Goal: Task Accomplishment & Management: Manage account settings

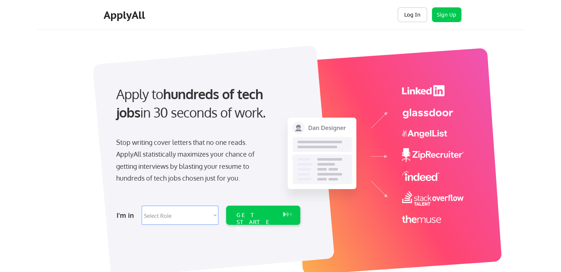
click at [410, 15] on button "Log In" at bounding box center [411, 14] width 29 height 15
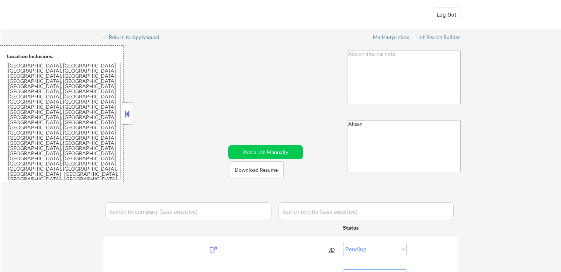
select select ""pending""
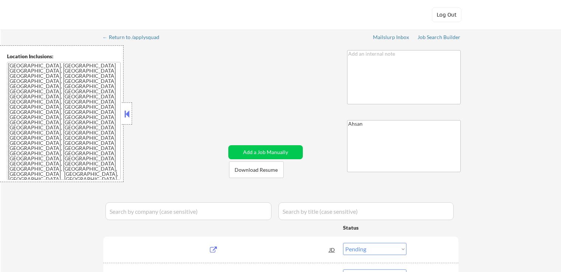
select select ""pending""
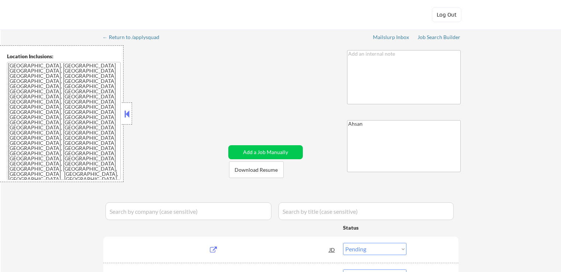
select select ""pending""
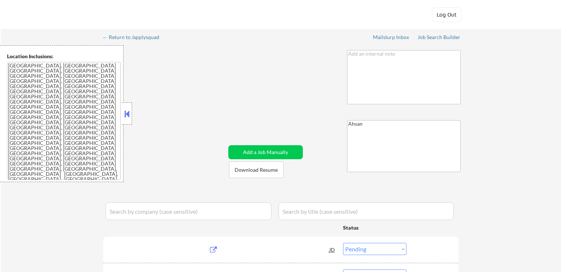
select select ""pending""
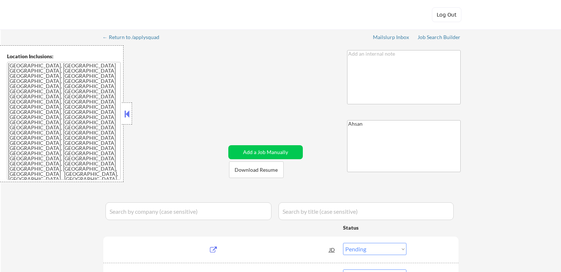
select select ""pending""
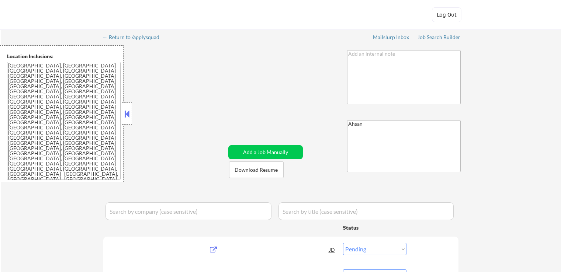
select select ""pending""
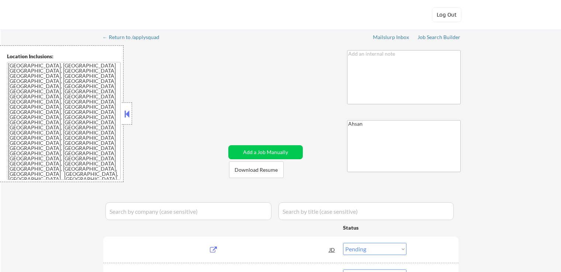
select select ""pending""
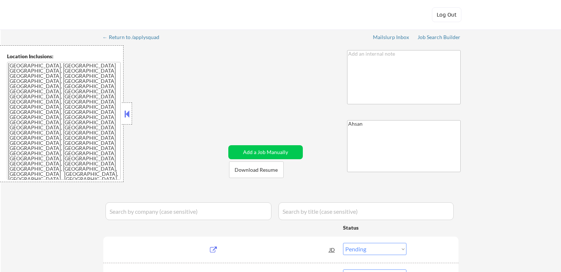
select select ""pending""
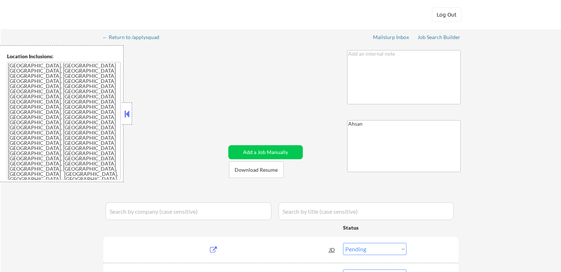
select select ""pending""
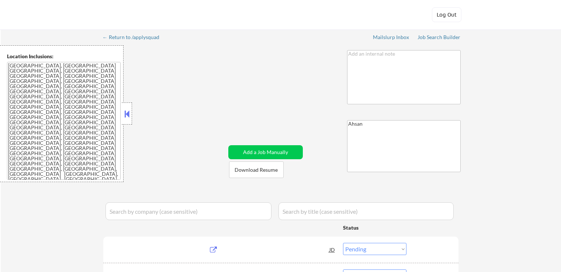
select select ""pending""
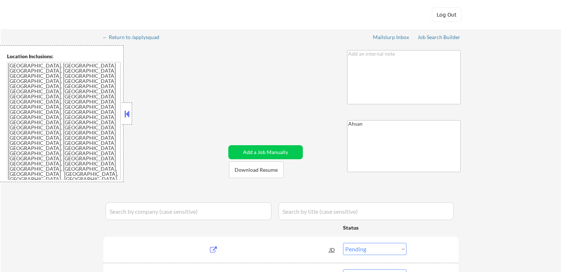
select select ""pending""
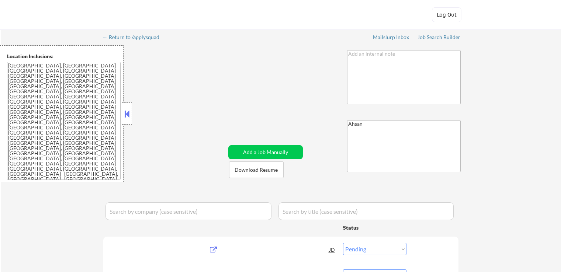
select select ""pending""
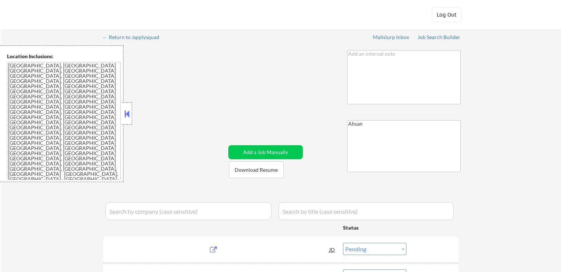
select select ""pending""
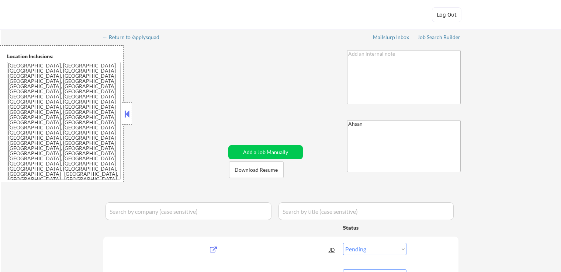
select select ""pending""
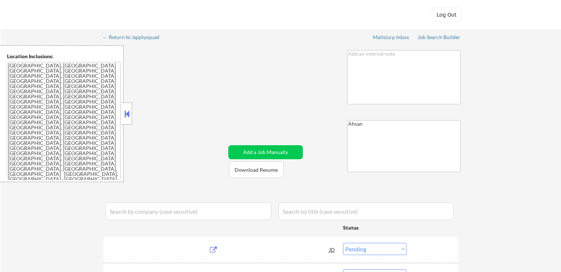
select select ""pending""
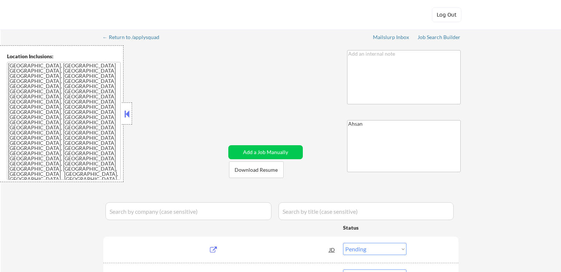
select select ""pending""
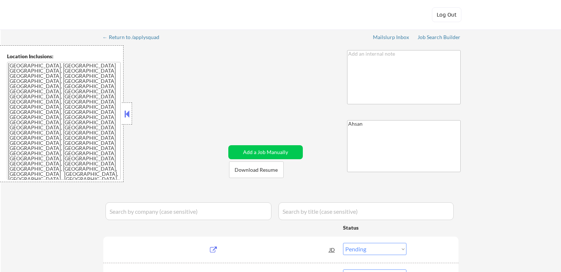
select select ""pending""
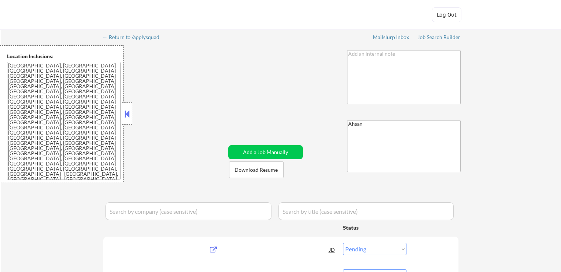
select select ""pending""
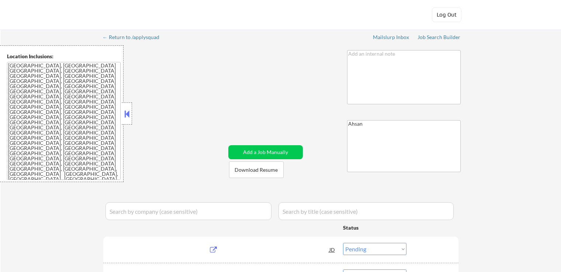
select select ""pending""
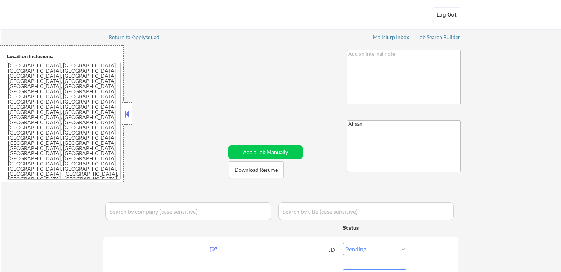
select select ""pending""
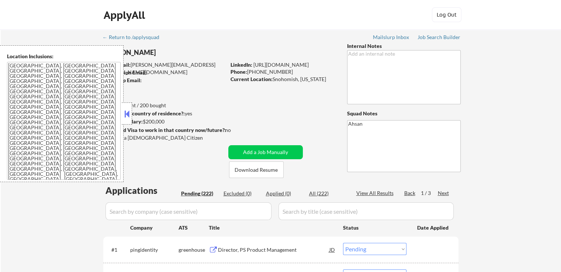
drag, startPoint x: 307, startPoint y: 80, endPoint x: 321, endPoint y: 77, distance: 14.6
click at [321, 78] on div "Current Location: [GEOGRAPHIC_DATA], [US_STATE]" at bounding box center [282, 79] width 104 height 7
click at [124, 117] on button at bounding box center [127, 113] width 8 height 11
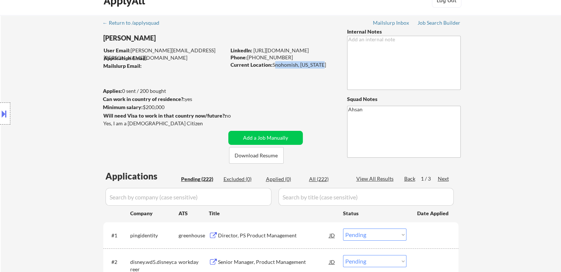
scroll to position [37, 0]
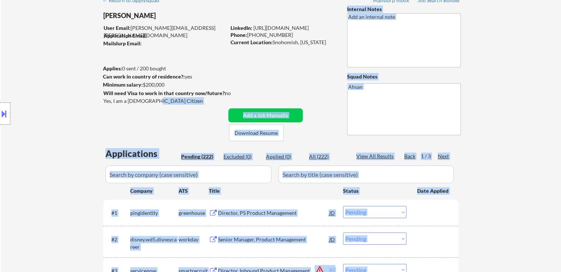
drag, startPoint x: 158, startPoint y: 101, endPoint x: 122, endPoint y: 120, distance: 40.3
click at [95, 101] on body "← Return to /applysquad Mailslurp Inbox Job Search Builder [PERSON_NAME] User E…" at bounding box center [280, 99] width 561 height 272
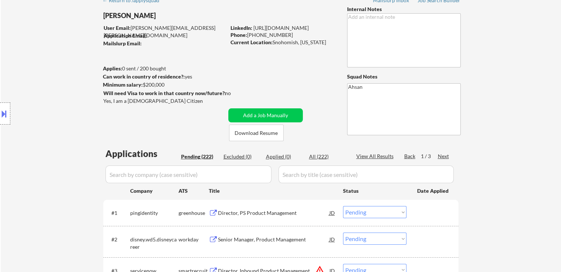
drag, startPoint x: 134, startPoint y: 124, endPoint x: 137, endPoint y: 118, distance: 6.9
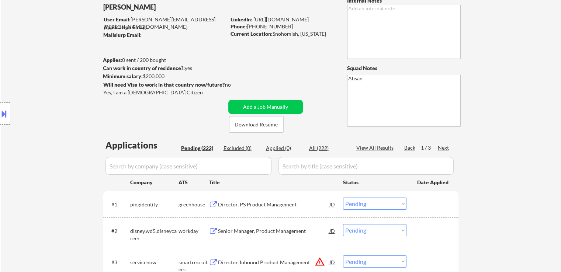
scroll to position [0, 0]
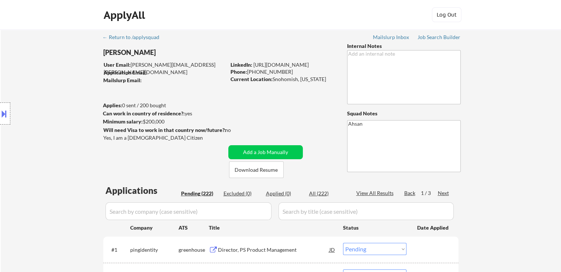
click at [64, 76] on div "Location Inclusions:" at bounding box center [66, 113] width 132 height 137
click at [309, 66] on link "[URL][DOMAIN_NAME]" at bounding box center [280, 65] width 55 height 6
click at [6, 111] on button at bounding box center [4, 114] width 8 height 12
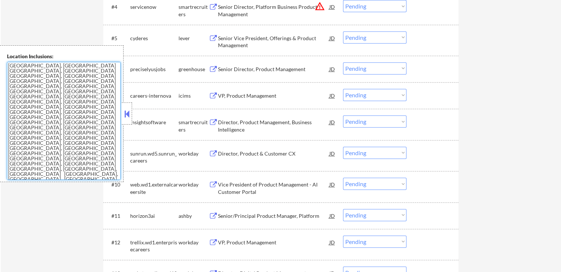
click at [58, 137] on textarea "[GEOGRAPHIC_DATA], [GEOGRAPHIC_DATA] [GEOGRAPHIC_DATA], [GEOGRAPHIC_DATA] [GEOG…" at bounding box center [64, 121] width 114 height 118
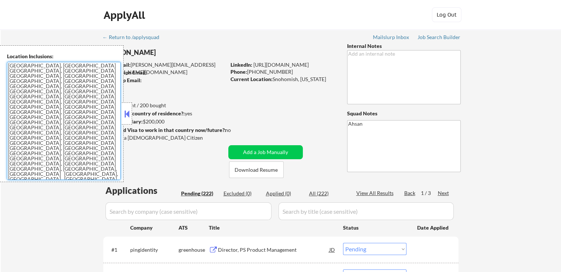
drag, startPoint x: 93, startPoint y: 177, endPoint x: 137, endPoint y: 194, distance: 47.2
click at [177, 257] on body "← Return to /applysquad Mailslurp Inbox Job Search Builder [PERSON_NAME] User E…" at bounding box center [280, 136] width 561 height 272
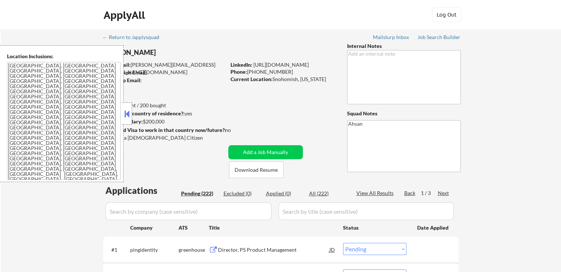
click at [155, 139] on div "Yes, I am a [DEMOGRAPHIC_DATA] Citizen" at bounding box center [165, 137] width 125 height 7
drag, startPoint x: 154, startPoint y: 138, endPoint x: 142, endPoint y: 138, distance: 12.2
click at [142, 138] on div "Yes, I am a [DEMOGRAPHIC_DATA] Citizen" at bounding box center [165, 137] width 125 height 7
click at [124, 113] on button at bounding box center [127, 113] width 8 height 11
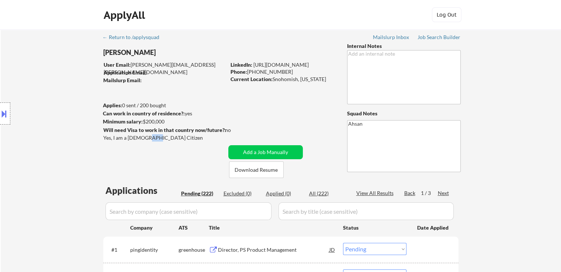
click at [158, 136] on div "Yes, I am a [DEMOGRAPHIC_DATA] Citizen" at bounding box center [165, 137] width 125 height 7
click at [108, 133] on div "Location Inclusions:" at bounding box center [66, 113] width 132 height 137
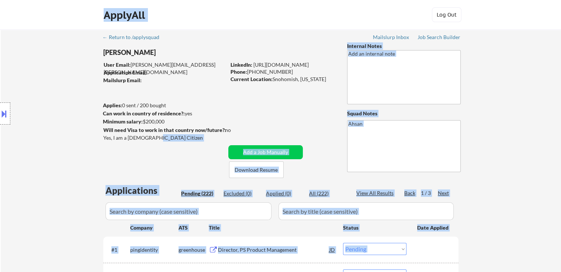
drag, startPoint x: 103, startPoint y: 135, endPoint x: 152, endPoint y: 137, distance: 48.3
click at [152, 137] on body "← Return to /applysquad Mailslurp Inbox Job Search Builder [PERSON_NAME] User E…" at bounding box center [280, 136] width 561 height 272
click at [122, 137] on div "Location Inclusions:" at bounding box center [66, 113] width 132 height 137
drag, startPoint x: 102, startPoint y: 136, endPoint x: 144, endPoint y: 139, distance: 41.8
click at [143, 139] on body "← Return to /applysquad Mailslurp Inbox Job Search Builder [PERSON_NAME] User E…" at bounding box center [280, 136] width 561 height 272
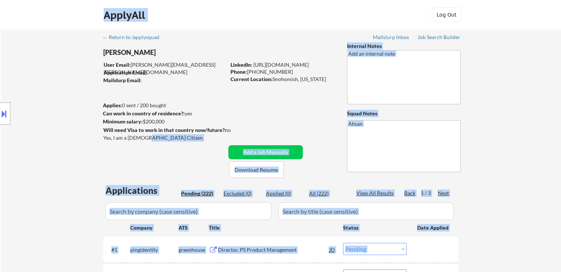
click at [151, 138] on div "Yes, I am a [DEMOGRAPHIC_DATA] Citizen" at bounding box center [165, 137] width 125 height 7
click at [150, 137] on div "Yes, I am a [DEMOGRAPHIC_DATA] Citizen" at bounding box center [165, 137] width 125 height 7
drag, startPoint x: 150, startPoint y: 136, endPoint x: 108, endPoint y: 139, distance: 41.7
click at [108, 139] on body "← Return to /applysquad Mailslurp Inbox Job Search Builder [PERSON_NAME] User E…" at bounding box center [280, 136] width 561 height 272
click at [108, 139] on div "Location Inclusions:" at bounding box center [66, 113] width 132 height 137
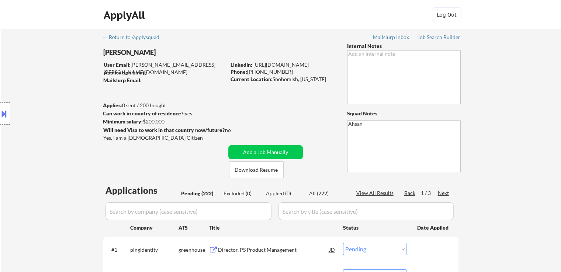
click at [106, 138] on div "Location Inclusions:" at bounding box center [66, 113] width 132 height 137
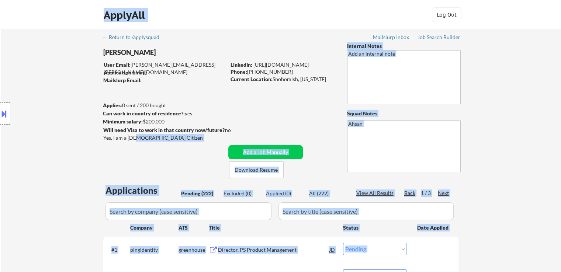
drag, startPoint x: 105, startPoint y: 136, endPoint x: 144, endPoint y: 135, distance: 39.1
click at [144, 135] on body "← Return to /applysquad Mailslurp Inbox Job Search Builder [PERSON_NAME] User E…" at bounding box center [280, 136] width 561 height 272
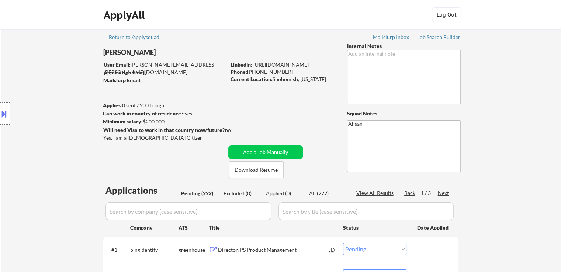
drag, startPoint x: 295, startPoint y: 107, endPoint x: 382, endPoint y: 2, distance: 135.9
click at [432, 38] on div "Job Search Builder" at bounding box center [438, 37] width 43 height 5
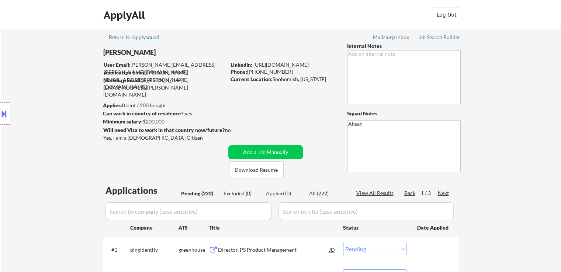
click at [35, 77] on div "Location Inclusions:" at bounding box center [66, 113] width 132 height 137
click at [73, 83] on div "Location Inclusions:" at bounding box center [66, 113] width 132 height 137
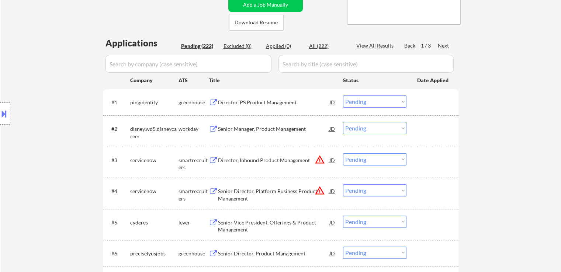
click at [246, 101] on div "Director, PS Product Management" at bounding box center [273, 102] width 111 height 7
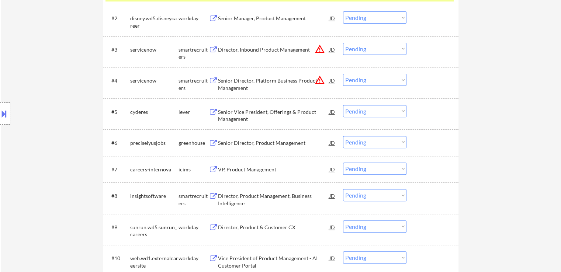
click at [244, 109] on div "Senior Vice President, Offerings & Product Management" at bounding box center [273, 115] width 111 height 14
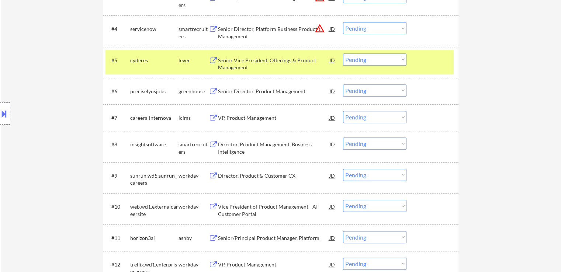
scroll to position [332, 0]
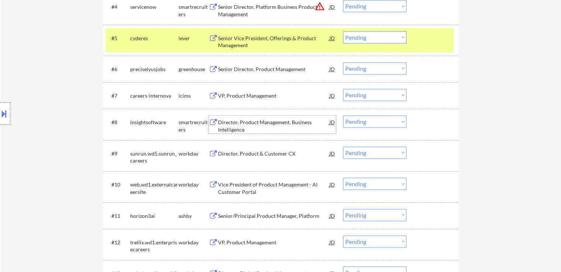
click at [241, 126] on div "Director, Product Management, Business Intelligence" at bounding box center [273, 126] width 111 height 14
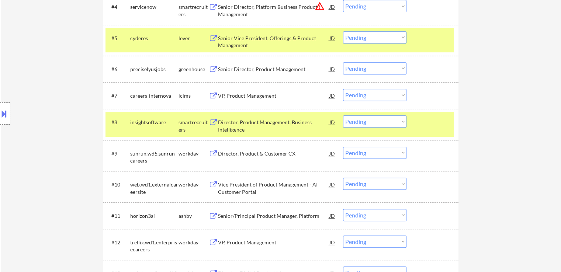
click at [245, 67] on div "Senior Director, Product Management" at bounding box center [273, 69] width 111 height 7
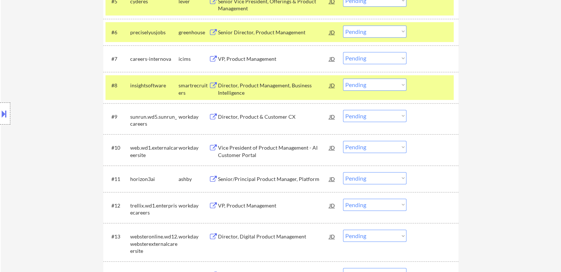
drag, startPoint x: 217, startPoint y: 179, endPoint x: 256, endPoint y: 149, distance: 49.7
click at [217, 179] on button at bounding box center [213, 179] width 9 height 7
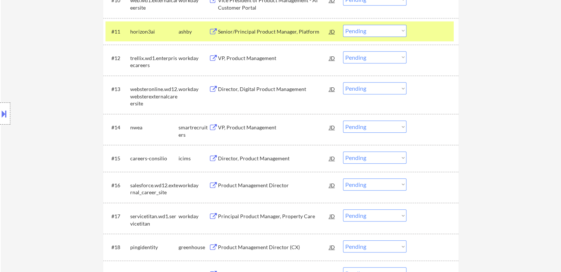
click at [240, 118] on div "#14 nwea smartrecruiters VP, Product Management JD Choose an option... Pending …" at bounding box center [279, 129] width 348 height 24
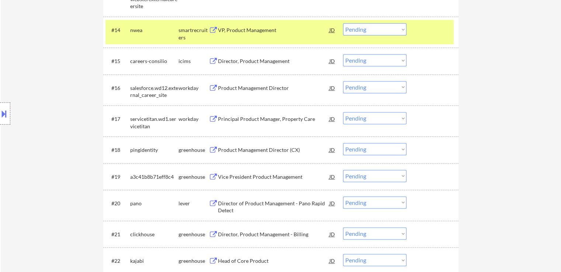
scroll to position [627, 0]
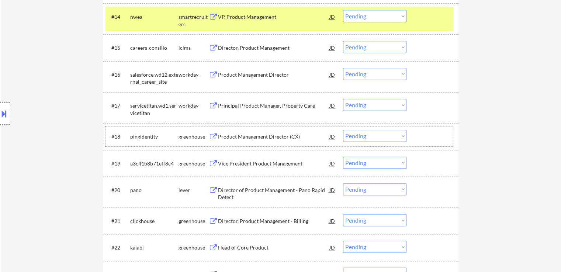
click at [246, 129] on div "#18 pingidentity greenhouse Product Management Director (CX) JD Choose an optio…" at bounding box center [279, 136] width 348 height 20
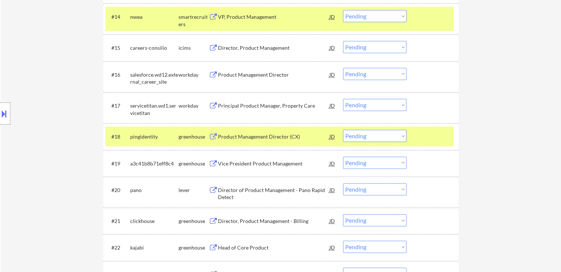
click at [237, 165] on div "Vice President Product Management" at bounding box center [273, 163] width 111 height 7
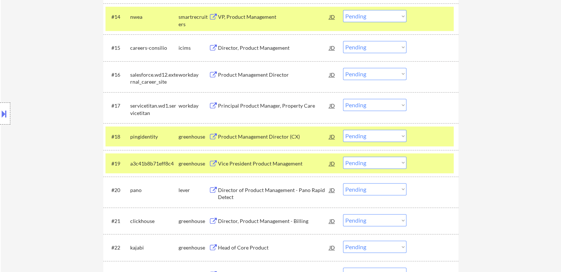
click at [235, 185] on div "Director of Product Management - Pano Rapid Detect" at bounding box center [273, 192] width 111 height 18
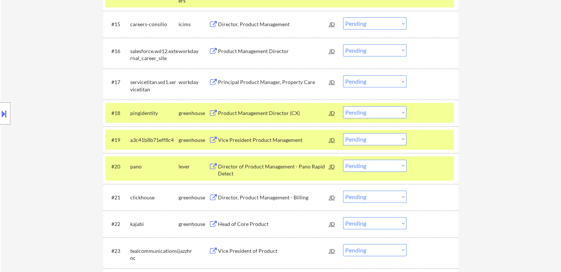
scroll to position [664, 0]
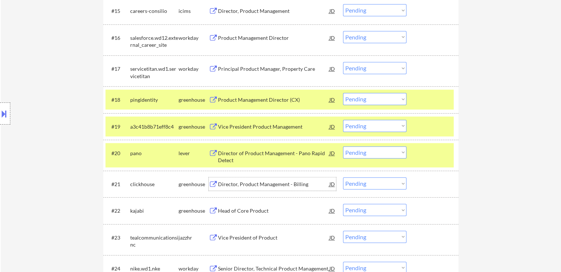
click at [241, 182] on div "Director, Product Management - Billing" at bounding box center [273, 184] width 111 height 7
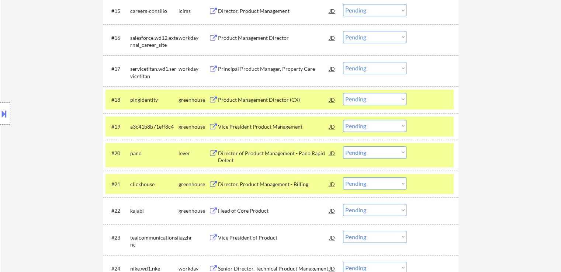
click at [245, 210] on div "Head of Core Product" at bounding box center [273, 210] width 111 height 7
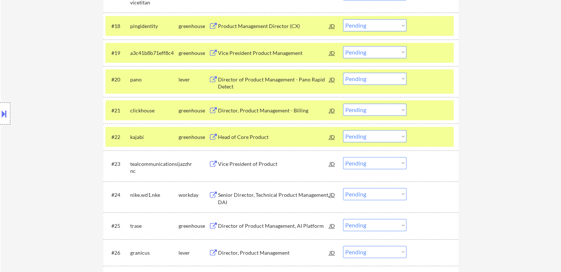
click at [241, 165] on div "Vice President of Product" at bounding box center [273, 163] width 111 height 7
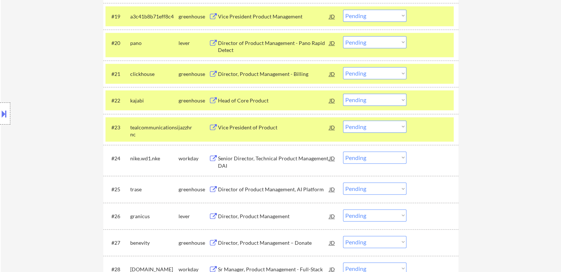
scroll to position [774, 0]
click at [246, 157] on div "Senior Director, Technical Product Management, DAI" at bounding box center [273, 161] width 111 height 14
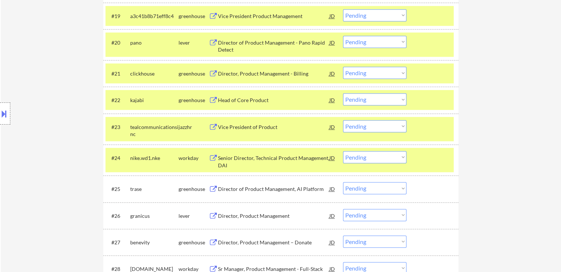
click at [248, 182] on div "Director of Product Management, AI Platform" at bounding box center [273, 188] width 111 height 13
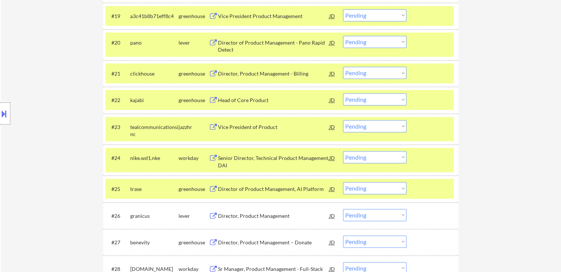
scroll to position [114, 0]
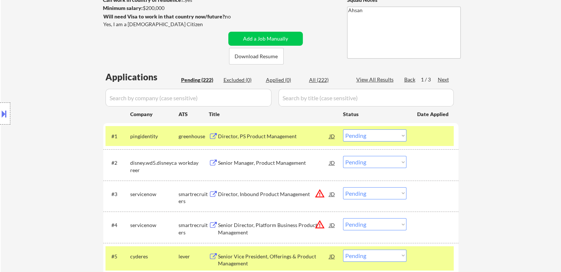
click at [386, 139] on select "Choose an option... Pending Applied Excluded (Questions) Excluded (Expired) Exc…" at bounding box center [374, 135] width 63 height 12
click at [393, 135] on select "Choose an option... Pending Applied Excluded (Questions) Excluded (Expired) Exc…" at bounding box center [374, 135] width 63 height 12
click at [395, 134] on select "Choose an option... Pending Applied Excluded (Questions) Excluded (Expired) Exc…" at bounding box center [374, 135] width 63 height 12
select select ""excluded__expired_""
click at [343, 129] on select "Choose an option... Pending Applied Excluded (Questions) Excluded (Expired) Exc…" at bounding box center [374, 135] width 63 height 12
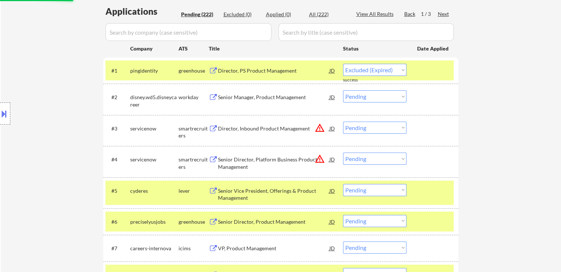
scroll to position [224, 0]
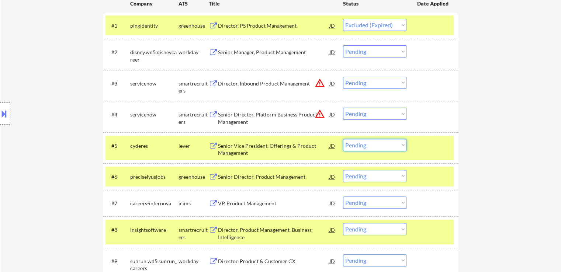
drag, startPoint x: 361, startPoint y: 145, endPoint x: 362, endPoint y: 271, distance: 125.7
click at [361, 145] on select "Choose an option... Pending Applied Excluded (Questions) Excluded (Expired) Exc…" at bounding box center [374, 145] width 63 height 12
select select ""excluded__expired_""
click at [343, 139] on select "Choose an option... Pending Applied Excluded (Questions) Excluded (Expired) Exc…" at bounding box center [374, 145] width 63 height 12
select select ""pending""
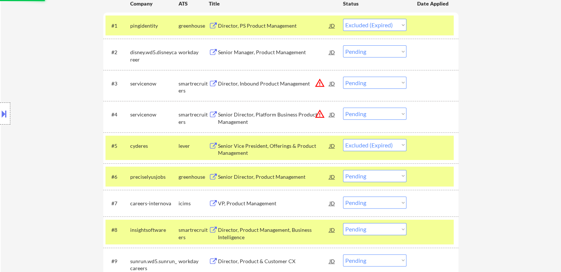
select select ""pending""
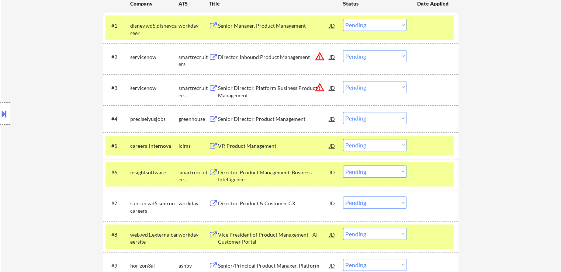
scroll to position [0, 0]
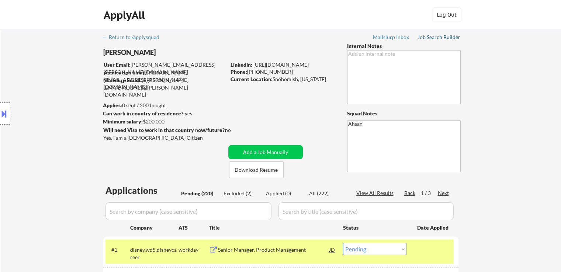
click at [439, 36] on div "Job Search Builder" at bounding box center [438, 37] width 43 height 5
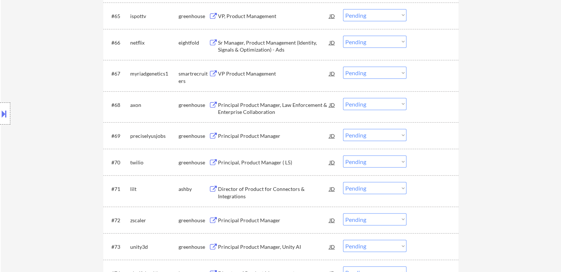
click at [383, 135] on select "Choose an option... Pending Applied Excluded (Questions) Excluded (Expired) Exc…" at bounding box center [374, 135] width 63 height 12
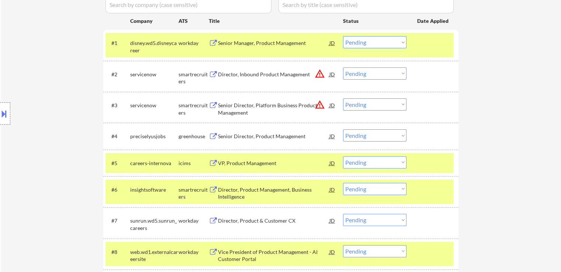
click at [356, 133] on select "Choose an option... Pending Applied Excluded (Questions) Excluded (Expired) Exc…" at bounding box center [374, 135] width 63 height 12
click at [343, 129] on select "Choose an option... Pending Applied Excluded (Questions) Excluded (Expired) Exc…" at bounding box center [374, 135] width 63 height 12
click at [369, 155] on div "#5 careers-internova icims VP, Product Management JD Choose an option... Pendin…" at bounding box center [279, 163] width 348 height 20
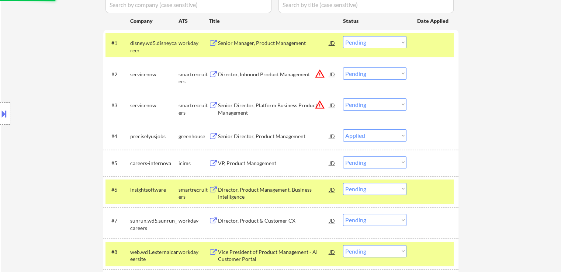
select select ""pending""
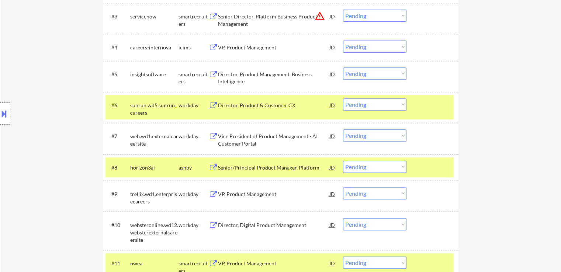
scroll to position [317, 0]
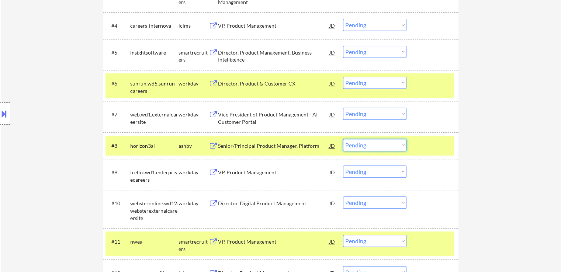
click at [362, 145] on select "Choose an option... Pending Applied Excluded (Questions) Excluded (Expired) Exc…" at bounding box center [374, 145] width 63 height 12
click at [343, 139] on select "Choose an option... Pending Applied Excluded (Questions) Excluded (Expired) Exc…" at bounding box center [374, 145] width 63 height 12
click at [364, 166] on select "Choose an option... Pending Applied Excluded (Questions) Excluded (Expired) Exc…" at bounding box center [374, 172] width 63 height 12
select select ""pending""
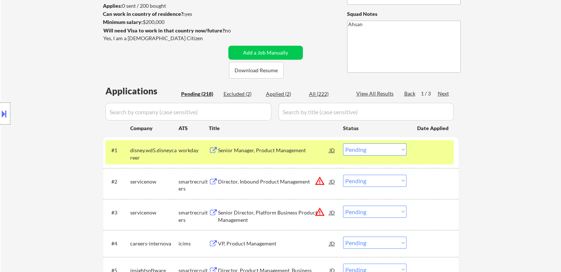
scroll to position [147, 0]
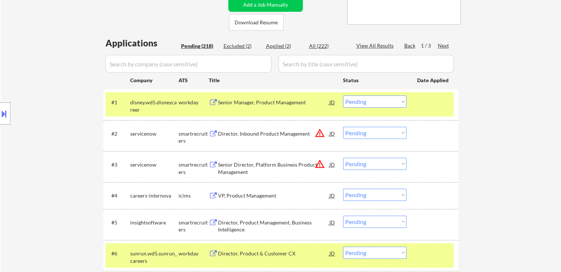
click at [233, 49] on div "Excluded (2)" at bounding box center [241, 45] width 37 height 7
select select ""excluded__expired_""
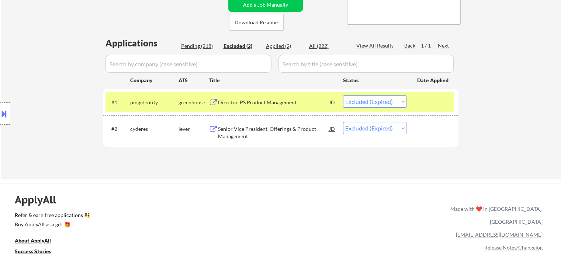
click at [202, 45] on div "Pending (218)" at bounding box center [199, 45] width 37 height 7
select select ""pending""
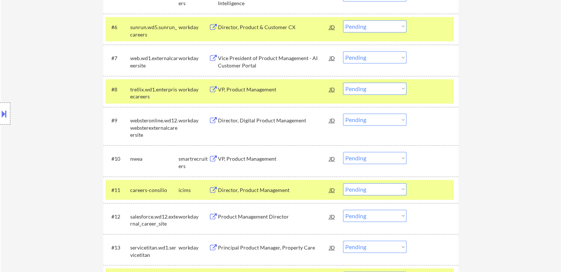
scroll to position [406, 0]
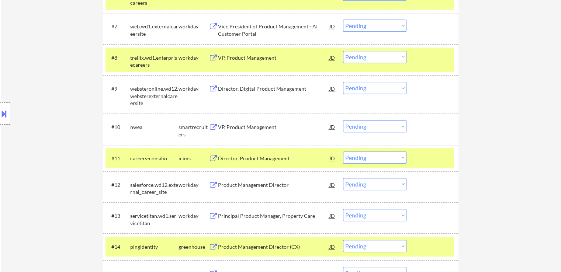
click at [241, 130] on div "VP, Product Management" at bounding box center [273, 127] width 111 height 7
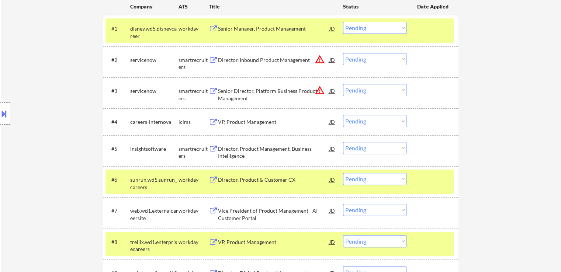
scroll to position [543, 0]
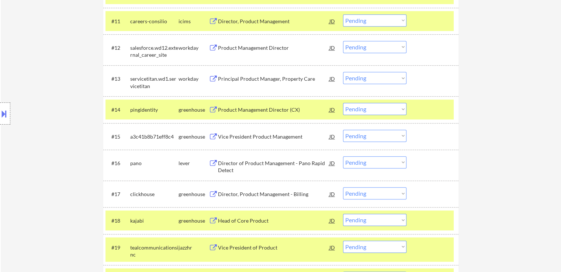
click at [243, 137] on div "Vice President Product Management" at bounding box center [273, 136] width 111 height 7
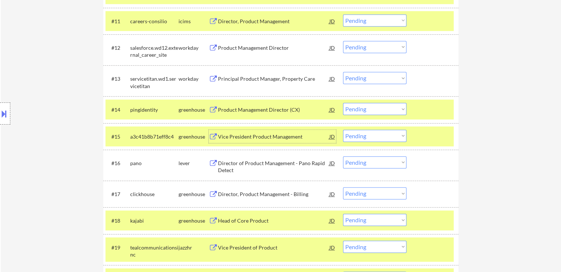
click at [376, 133] on select "Choose an option... Pending Applied Excluded (Questions) Excluded (Expired) Exc…" at bounding box center [374, 136] width 63 height 12
click at [343, 130] on select "Choose an option... Pending Applied Excluded (Questions) Excluded (Expired) Exc…" at bounding box center [374, 136] width 63 height 12
select select ""pending""
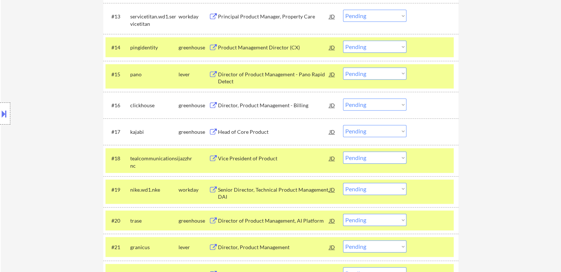
scroll to position [653, 0]
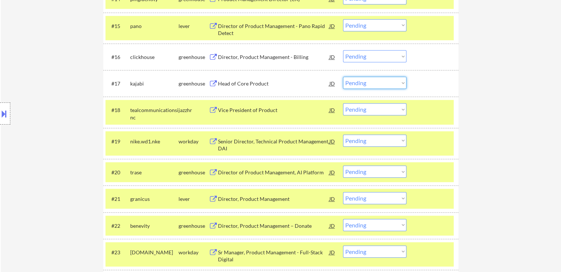
click at [366, 83] on select "Choose an option... Pending Applied Excluded (Questions) Excluded (Expired) Exc…" at bounding box center [374, 83] width 63 height 12
click at [343, 77] on select "Choose an option... Pending Applied Excluded (Questions) Excluded (Expired) Exc…" at bounding box center [374, 83] width 63 height 12
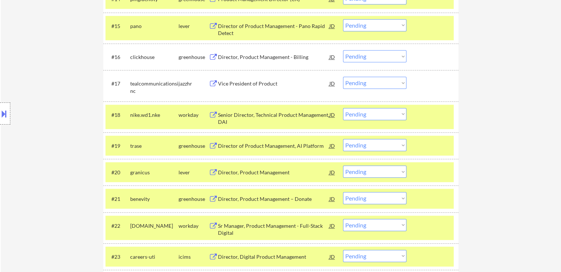
drag, startPoint x: 359, startPoint y: 81, endPoint x: 367, endPoint y: 87, distance: 9.3
click at [359, 81] on select "Choose an option... Pending Applied Excluded (Questions) Excluded (Expired) Exc…" at bounding box center [374, 83] width 63 height 12
click at [343, 77] on select "Choose an option... Pending Applied Excluded (Questions) Excluded (Expired) Exc…" at bounding box center [374, 83] width 63 height 12
select select ""pending""
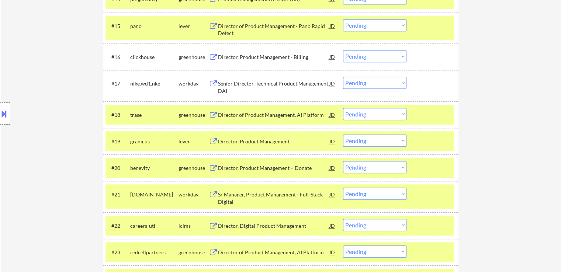
click at [370, 25] on select "Choose an option... Pending Applied Excluded (Questions) Excluded (Expired) Exc…" at bounding box center [374, 25] width 63 height 12
click at [343, 19] on select "Choose an option... Pending Applied Excluded (Questions) Excluded (Expired) Exc…" at bounding box center [374, 25] width 63 height 12
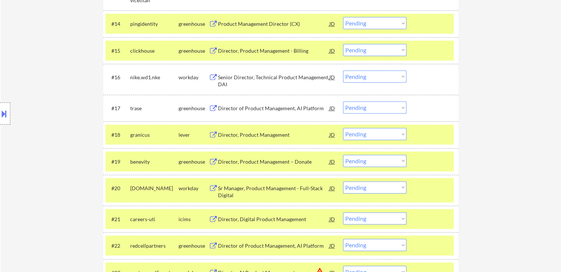
scroll to position [616, 0]
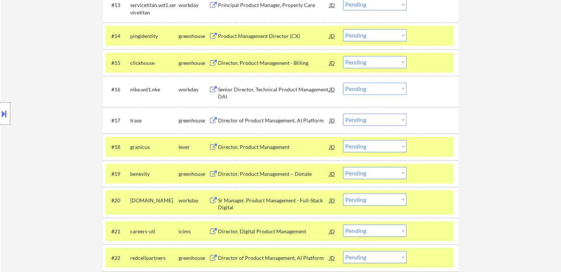
click at [363, 63] on select "Choose an option... Pending Applied Excluded (Questions) Excluded (Expired) Exc…" at bounding box center [374, 62] width 63 height 12
click at [343, 56] on select "Choose an option... Pending Applied Excluded (Questions) Excluded (Expired) Exc…" at bounding box center [374, 62] width 63 height 12
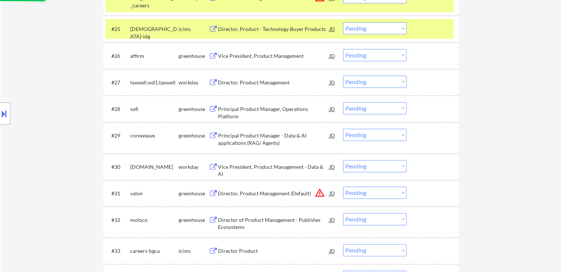
scroll to position [838, 0]
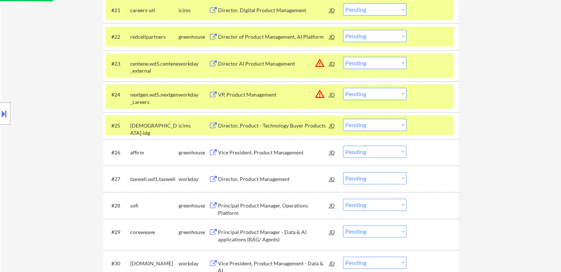
select select ""pending""
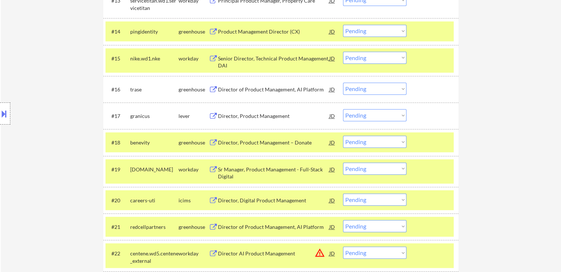
scroll to position [664, 0]
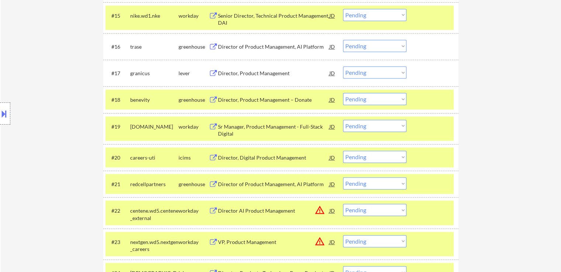
click at [247, 51] on div "Director of Product Management, AI Platform" at bounding box center [273, 46] width 111 height 13
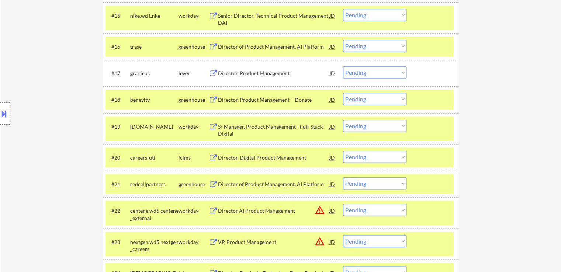
click at [251, 75] on div "Director, Product Management" at bounding box center [273, 73] width 111 height 7
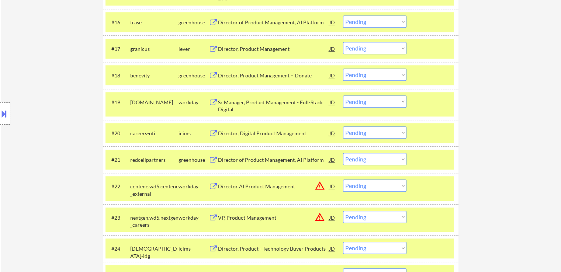
scroll to position [700, 0]
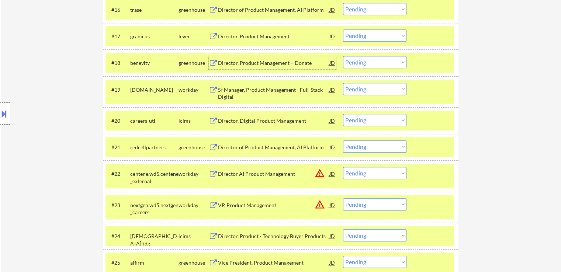
drag, startPoint x: 268, startPoint y: 63, endPoint x: 254, endPoint y: 105, distance: 44.3
click at [269, 63] on div "Director, Product Management – Donate" at bounding box center [273, 62] width 111 height 7
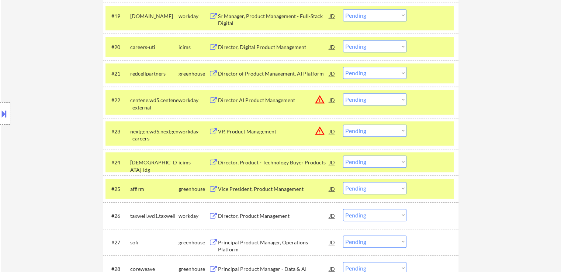
drag, startPoint x: 266, startPoint y: 81, endPoint x: 253, endPoint y: 145, distance: 65.1
click at [266, 80] on div "#21 redcellpartners greenhouse Director of Product Management, AI Platform JD C…" at bounding box center [279, 73] width 348 height 20
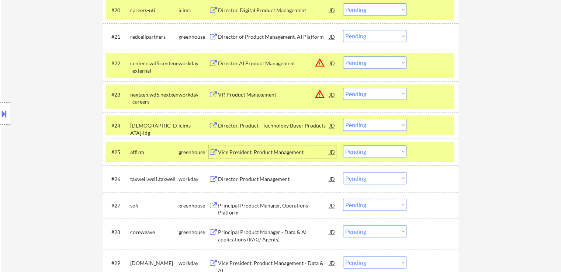
click at [244, 155] on div "Vice President, Product Management" at bounding box center [273, 152] width 111 height 7
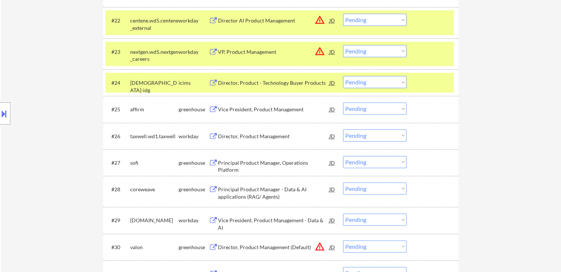
scroll to position [885, 0]
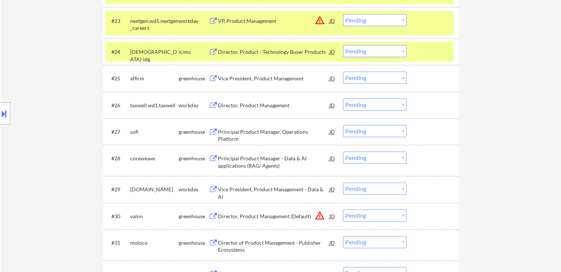
click at [241, 130] on div "Principal Product Manager, Operations Platform" at bounding box center [273, 135] width 111 height 14
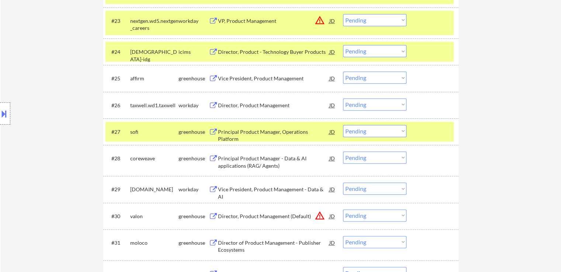
click at [222, 167] on div "Principal Product Manager - Data & AI applications (RAG/ Agents)" at bounding box center [273, 162] width 111 height 14
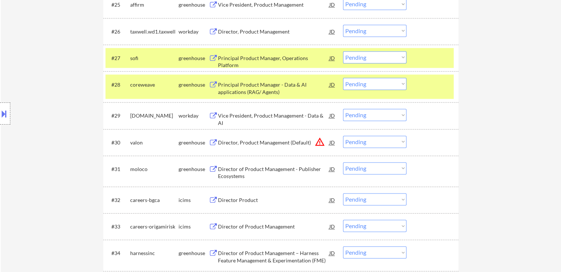
click at [255, 168] on div "Director of Product Management - Publisher Ecosystems" at bounding box center [273, 173] width 111 height 14
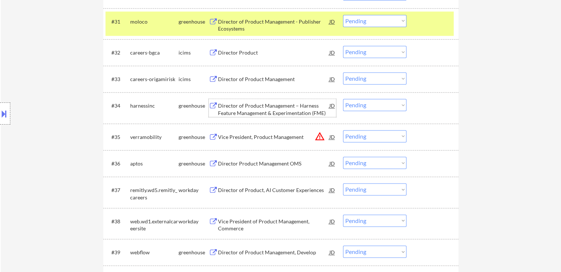
drag, startPoint x: 238, startPoint y: 103, endPoint x: 244, endPoint y: 105, distance: 5.8
click at [238, 101] on div "Director of Product Management – Harness Feature Management & Experimentation (…" at bounding box center [273, 108] width 111 height 18
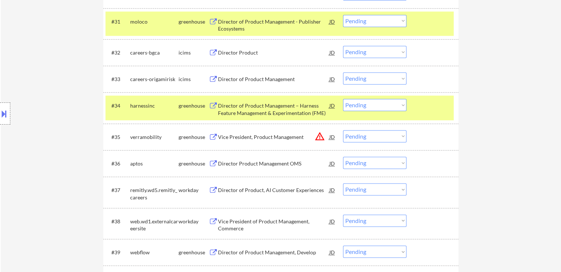
scroll to position [1143, 0]
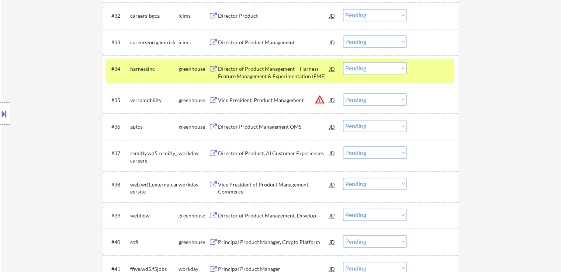
click at [241, 124] on div "Director Product Management OMS" at bounding box center [273, 126] width 111 height 7
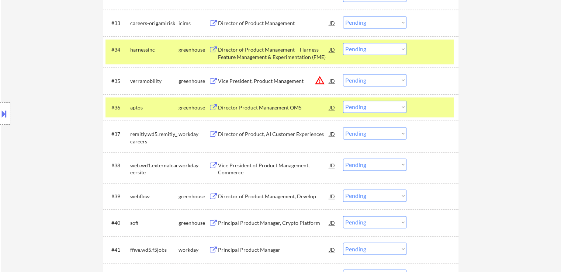
scroll to position [1180, 0]
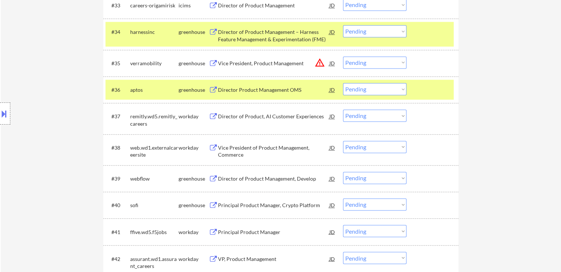
click at [241, 182] on div "Director of Product Management, Develop" at bounding box center [273, 178] width 111 height 7
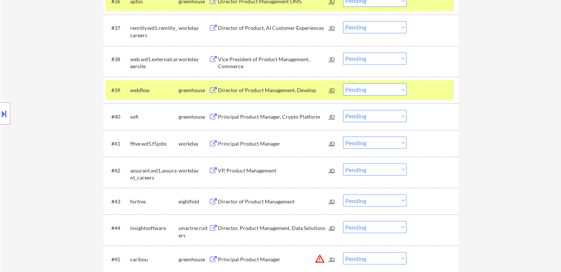
scroll to position [1290, 0]
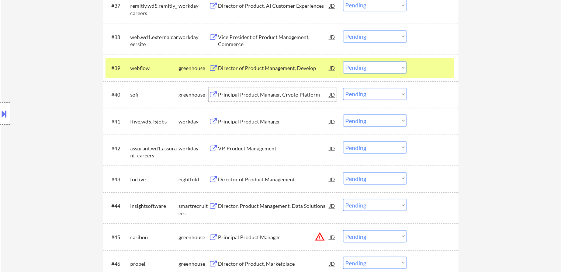
click at [229, 93] on div "Principal Product Manager, Crypto Platform" at bounding box center [273, 94] width 111 height 7
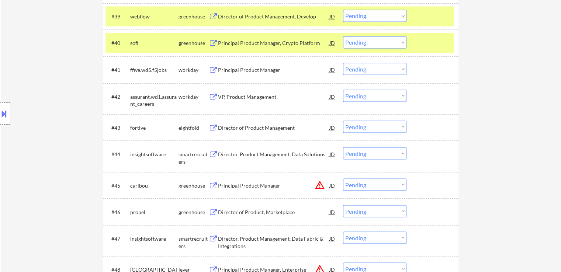
scroll to position [1364, 0]
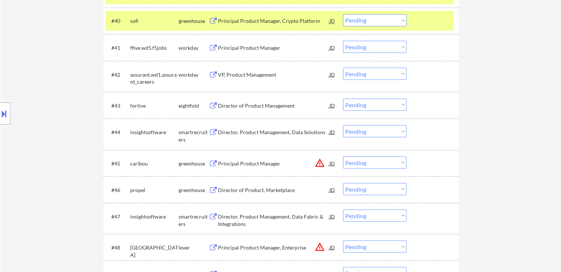
click at [249, 130] on div "Director, Product Management, Data Solutions" at bounding box center [273, 131] width 111 height 7
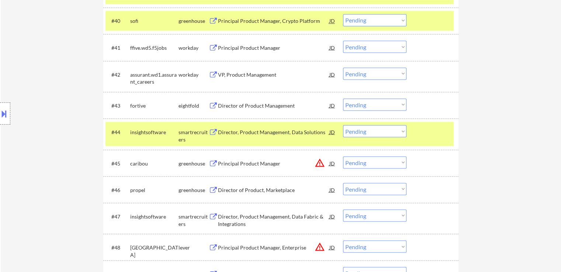
scroll to position [1475, 0]
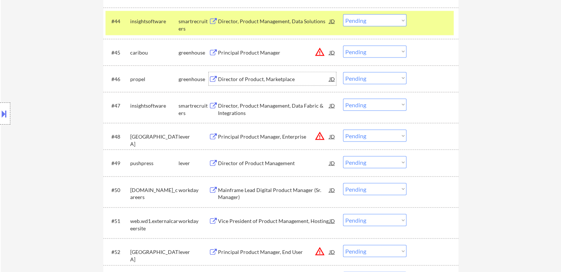
click at [231, 79] on div "Director of Product, Marketplace" at bounding box center [273, 79] width 111 height 7
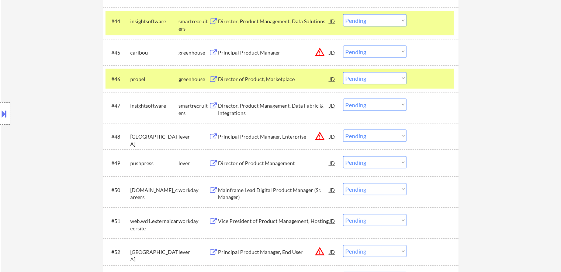
click at [242, 105] on div "Director, Product Management, Data Fabric & Integrations" at bounding box center [273, 109] width 111 height 14
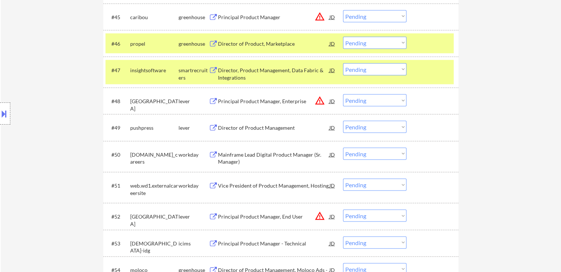
scroll to position [1512, 0]
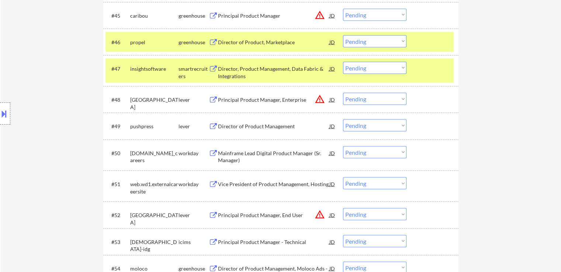
click at [246, 124] on div "Director of Product Management" at bounding box center [273, 126] width 111 height 7
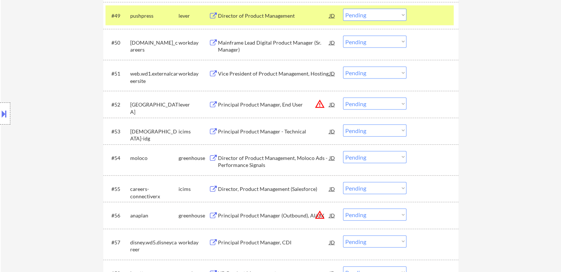
click at [239, 160] on div "Director of Product Management, Moloco Ads - Performance Signals" at bounding box center [273, 161] width 111 height 14
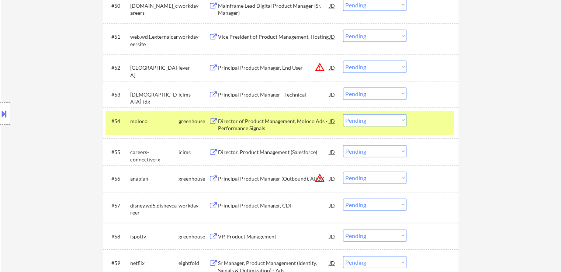
scroll to position [1696, 0]
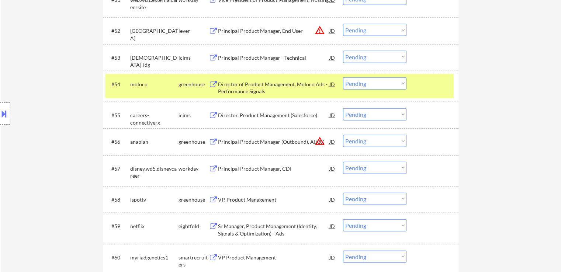
click at [243, 141] on div "Principal Product Manager (Outbound), AI/UX" at bounding box center [273, 141] width 111 height 7
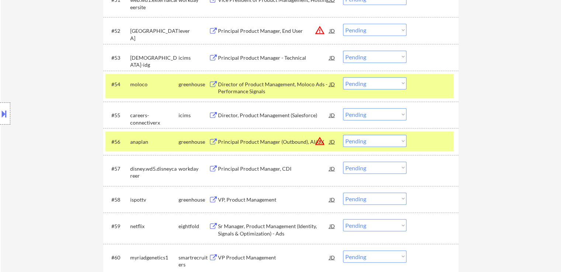
scroll to position [574, 0]
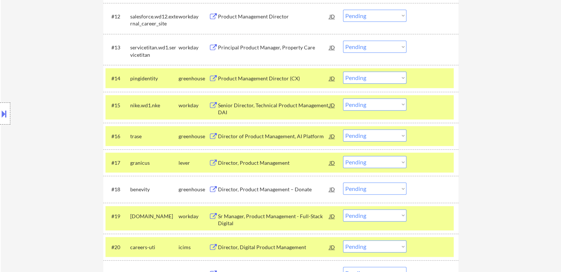
drag, startPoint x: 381, startPoint y: 135, endPoint x: 371, endPoint y: 135, distance: 10.3
click at [381, 135] on select "Choose an option... Pending Applied Excluded (Questions) Excluded (Expired) Exc…" at bounding box center [374, 135] width 63 height 12
click at [343, 129] on select "Choose an option... Pending Applied Excluded (Questions) Excluded (Expired) Exc…" at bounding box center [374, 135] width 63 height 12
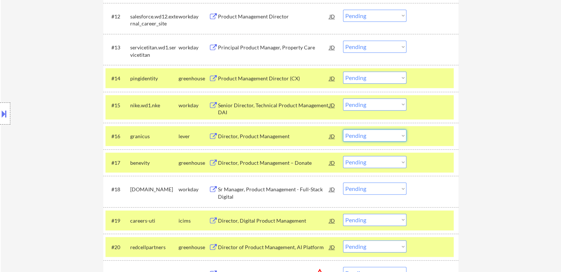
click at [365, 137] on select "Choose an option... Pending Applied Excluded (Questions) Excluded (Expired) Exc…" at bounding box center [374, 135] width 63 height 12
click at [343, 129] on select "Choose an option... Pending Applied Excluded (Questions) Excluded (Expired) Exc…" at bounding box center [374, 135] width 63 height 12
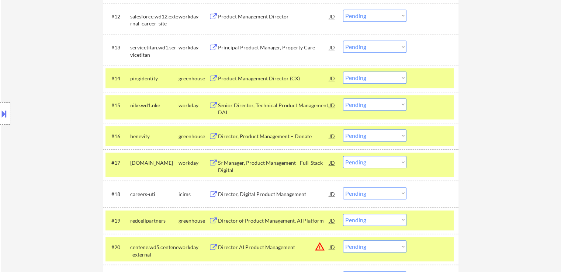
drag, startPoint x: 379, startPoint y: 135, endPoint x: 379, endPoint y: 140, distance: 5.9
click at [379, 135] on select "Choose an option... Pending Applied Excluded (Questions) Excluded (Expired) Exc…" at bounding box center [374, 135] width 63 height 12
click at [343, 129] on select "Choose an option... Pending Applied Excluded (Questions) Excluded (Expired) Exc…" at bounding box center [374, 135] width 63 height 12
select select ""pending""
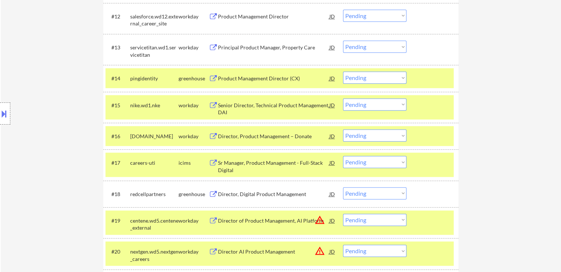
scroll to position [747, 0]
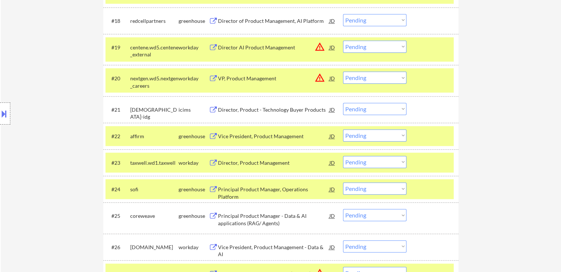
drag, startPoint x: 365, startPoint y: 133, endPoint x: 366, endPoint y: 140, distance: 7.4
click at [365, 133] on select "Choose an option... Pending Applied Excluded (Questions) Excluded (Expired) Exc…" at bounding box center [374, 135] width 63 height 12
click at [343, 129] on select "Choose an option... Pending Applied Excluded (Questions) Excluded (Expired) Exc…" at bounding box center [374, 135] width 63 height 12
select select ""pending""
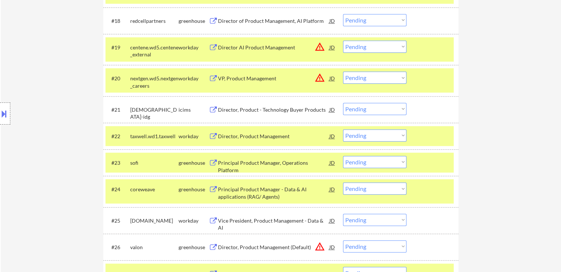
click at [43, 127] on div "Location Inclusions:" at bounding box center [66, 113] width 132 height 137
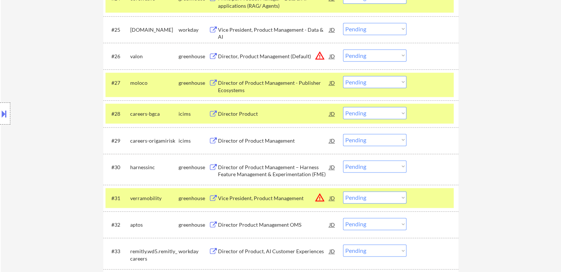
scroll to position [973, 0]
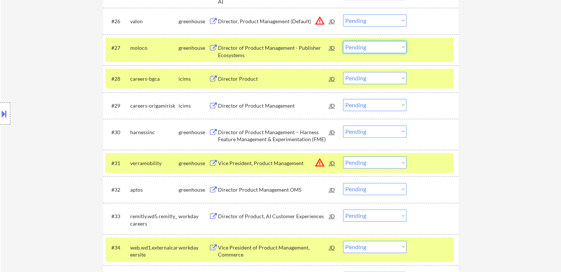
click at [368, 48] on select "Choose an option... Pending Applied Excluded (Questions) Excluded (Expired) Exc…" at bounding box center [374, 47] width 63 height 12
click at [343, 41] on select "Choose an option... Pending Applied Excluded (Questions) Excluded (Expired) Exc…" at bounding box center [374, 47] width 63 height 12
select select ""pending""
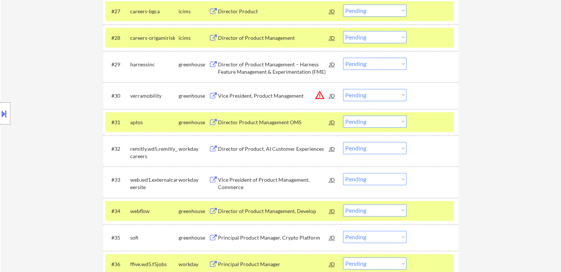
scroll to position [1010, 0]
click at [369, 66] on select "Choose an option... Pending Applied Excluded (Questions) Excluded (Expired) Exc…" at bounding box center [374, 63] width 63 height 12
click at [343, 57] on select "Choose an option... Pending Applied Excluded (Questions) Excluded (Expired) Exc…" at bounding box center [374, 63] width 63 height 12
select select ""pending""
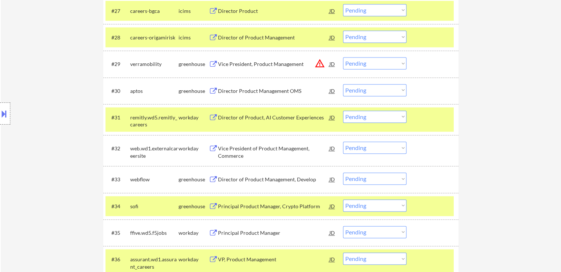
click at [370, 91] on select "Choose an option... Pending Applied Excluded (Questions) Excluded (Expired) Exc…" at bounding box center [374, 90] width 63 height 12
click at [343, 84] on select "Choose an option... Pending Applied Excluded (Questions) Excluded (Expired) Exc…" at bounding box center [374, 90] width 63 height 12
select select ""pending""
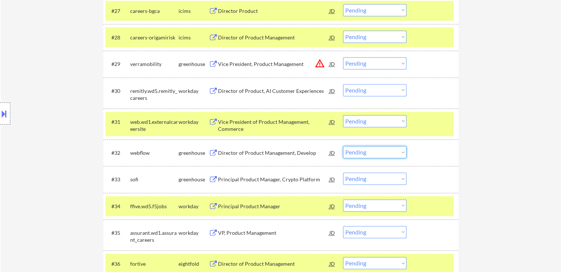
click at [357, 152] on select "Choose an option... Pending Applied Excluded (Questions) Excluded (Expired) Exc…" at bounding box center [374, 152] width 63 height 12
click at [343, 146] on select "Choose an option... Pending Applied Excluded (Questions) Excluded (Expired) Exc…" at bounding box center [374, 152] width 63 height 12
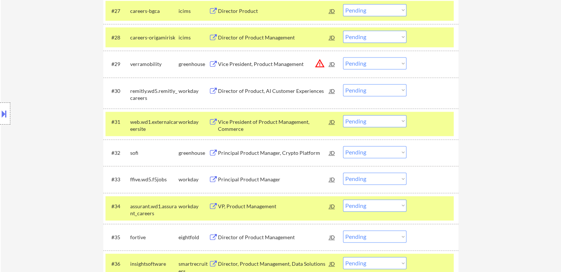
drag, startPoint x: 385, startPoint y: 150, endPoint x: 387, endPoint y: 155, distance: 5.1
click at [385, 150] on select "Choose an option... Pending Applied Excluded (Questions) Excluded (Expired) Exc…" at bounding box center [374, 152] width 63 height 12
click at [343, 146] on select "Choose an option... Pending Applied Excluded (Questions) Excluded (Expired) Exc…" at bounding box center [374, 152] width 63 height 12
select select ""pending""
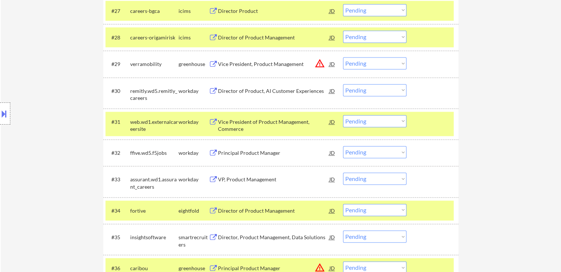
click at [251, 237] on div "Director, Product Management, Data Solutions" at bounding box center [273, 237] width 111 height 7
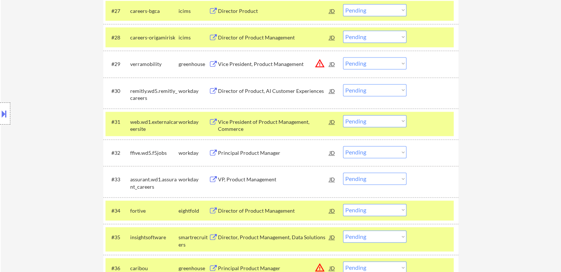
scroll to position [1253, 0]
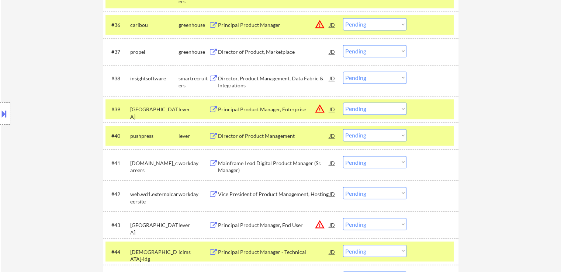
click at [373, 139] on select "Choose an option... Pending Applied Excluded (Questions) Excluded (Expired) Exc…" at bounding box center [374, 135] width 63 height 12
click at [343, 129] on select "Choose an option... Pending Applied Excluded (Questions) Excluded (Expired) Exc…" at bounding box center [374, 135] width 63 height 12
select select ""pending""
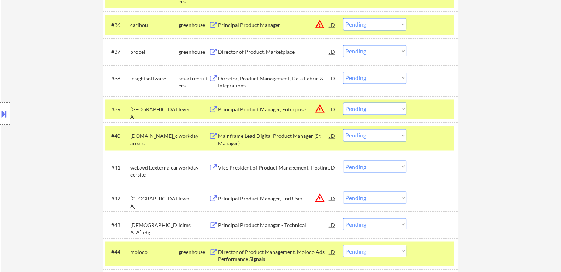
scroll to position [1111, 0]
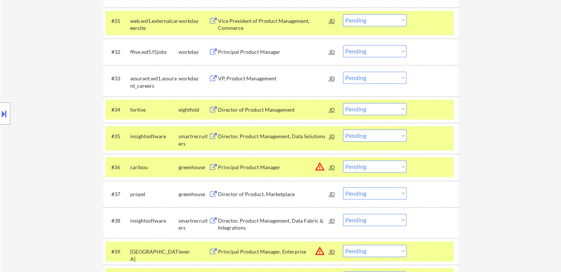
click at [378, 137] on select "Choose an option... Pending Applied Excluded (Questions) Excluded (Expired) Exc…" at bounding box center [374, 135] width 63 height 12
click at [343, 129] on select "Choose an option... Pending Applied Excluded (Questions) Excluded (Expired) Exc…" at bounding box center [374, 135] width 63 height 12
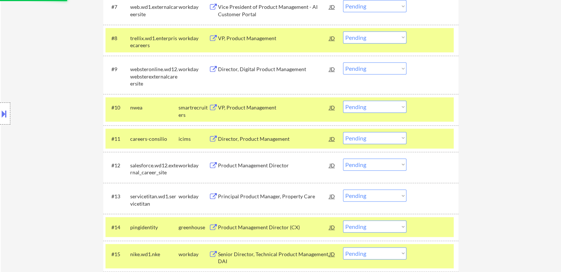
scroll to position [0, 0]
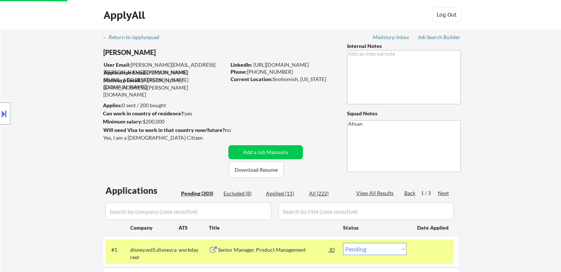
select select ""pending""
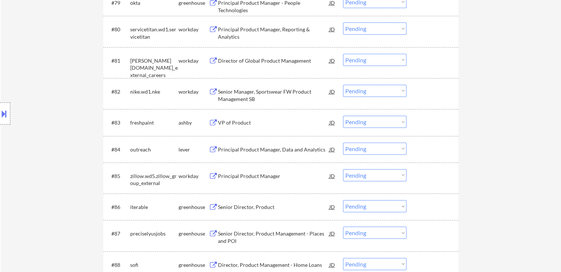
scroll to position [2472, 0]
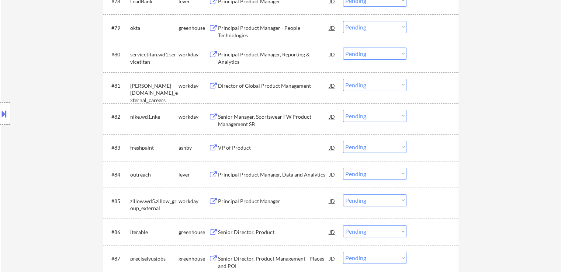
click at [36, 74] on div "Location Inclusions:" at bounding box center [66, 113] width 132 height 137
click at [36, 108] on div "Location Inclusions:" at bounding box center [66, 113] width 132 height 137
click at [0, 108] on button at bounding box center [4, 114] width 8 height 12
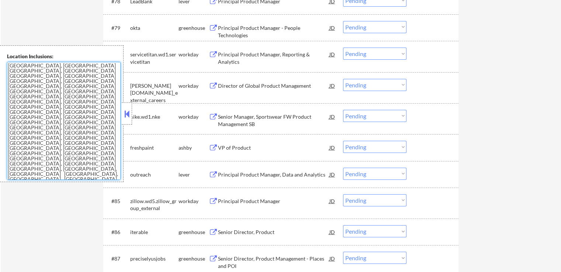
click at [43, 116] on textarea "[GEOGRAPHIC_DATA], [GEOGRAPHIC_DATA] [GEOGRAPHIC_DATA], [GEOGRAPHIC_DATA] [GEOG…" at bounding box center [64, 121] width 114 height 118
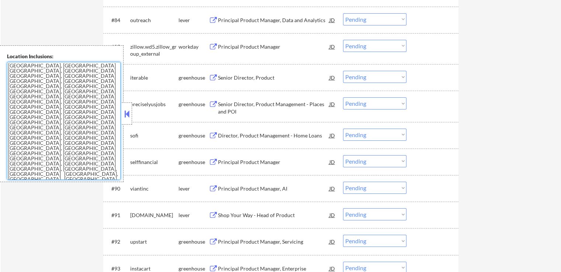
scroll to position [2656, 0]
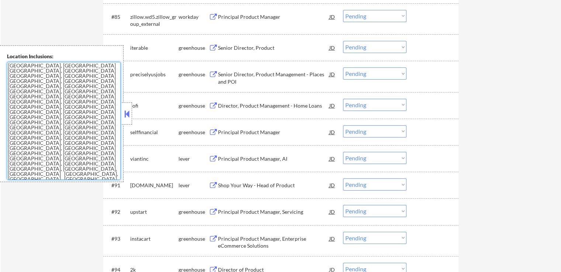
drag, startPoint x: 85, startPoint y: 159, endPoint x: 110, endPoint y: 167, distance: 26.7
click at [85, 158] on textarea "[GEOGRAPHIC_DATA], [GEOGRAPHIC_DATA] [GEOGRAPHIC_DATA], [GEOGRAPHIC_DATA] [GEOG…" at bounding box center [64, 121] width 114 height 118
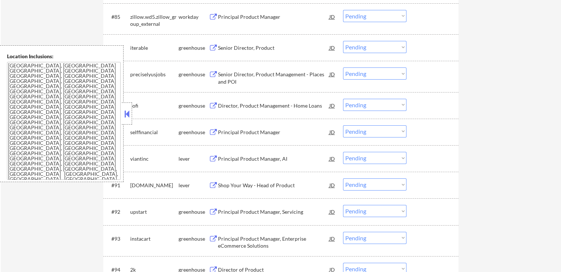
click at [129, 114] on button at bounding box center [127, 113] width 8 height 11
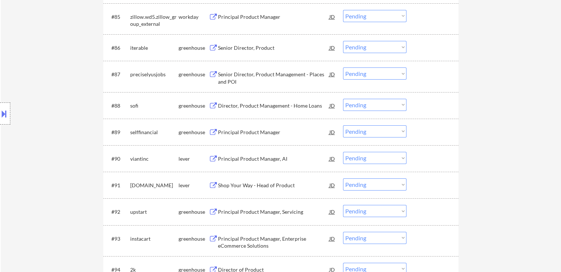
click at [60, 152] on div "Location Inclusions:" at bounding box center [66, 113] width 132 height 137
click at [59, 150] on div "Location Inclusions:" at bounding box center [66, 113] width 132 height 137
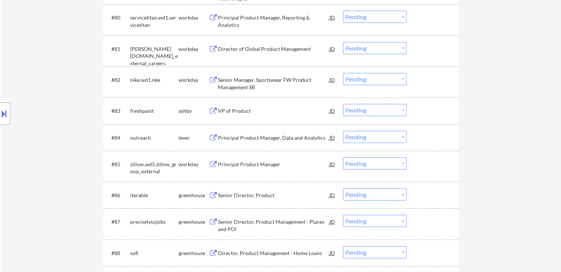
click at [65, 72] on div "Location Inclusions:" at bounding box center [66, 113] width 132 height 137
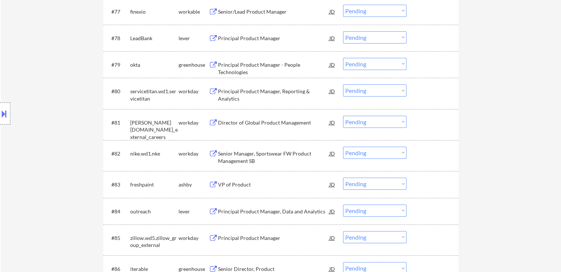
click at [63, 80] on div "Location Inclusions:" at bounding box center [66, 113] width 132 height 137
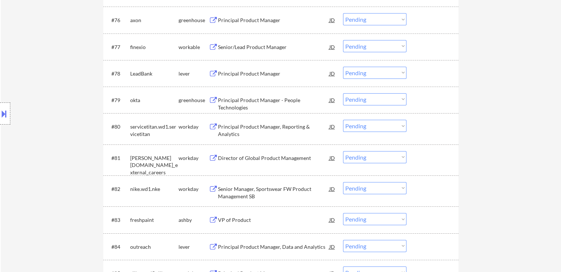
scroll to position [2361, 0]
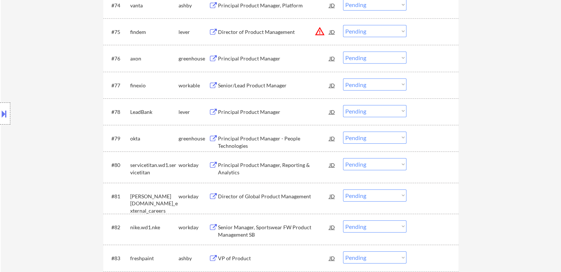
click at [63, 80] on div "Location Inclusions:" at bounding box center [66, 113] width 132 height 137
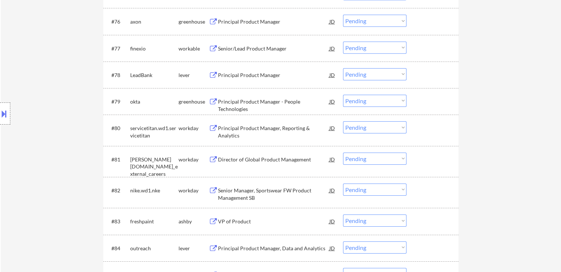
click at [65, 80] on div "Location Inclusions:" at bounding box center [66, 113] width 132 height 137
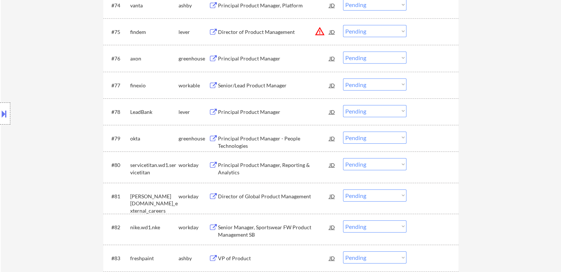
click at [65, 80] on div "Location Inclusions:" at bounding box center [66, 113] width 132 height 137
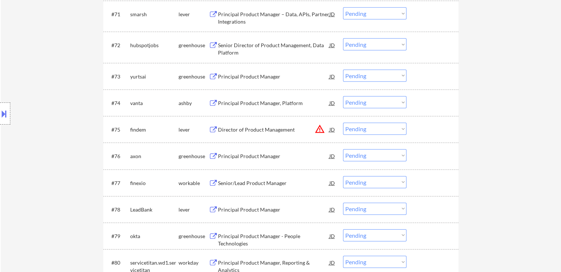
scroll to position [2250, 0]
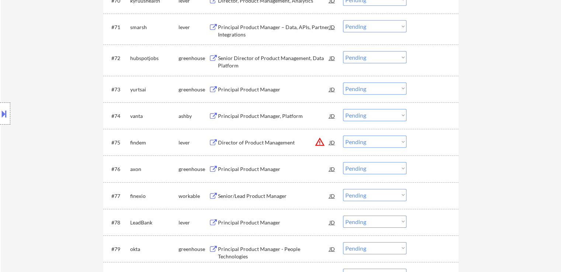
click at [27, 74] on div "Location Inclusions:" at bounding box center [66, 113] width 132 height 137
drag, startPoint x: 25, startPoint y: 74, endPoint x: 50, endPoint y: 80, distance: 25.0
click at [25, 73] on div "Location Inclusions:" at bounding box center [66, 113] width 132 height 137
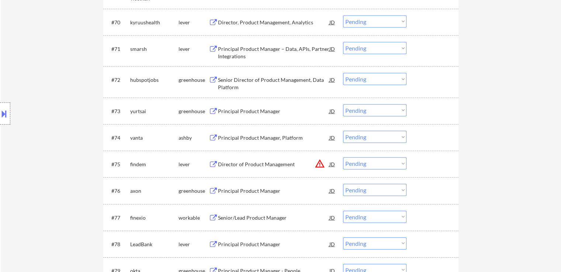
scroll to position [2177, 0]
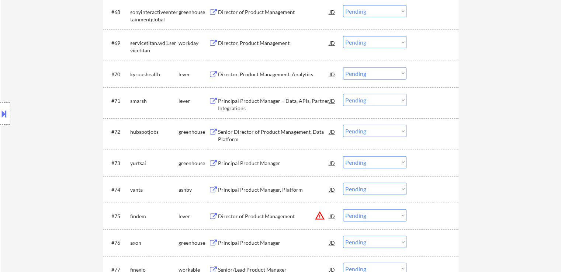
click at [51, 118] on div "Location Inclusions:" at bounding box center [66, 113] width 132 height 137
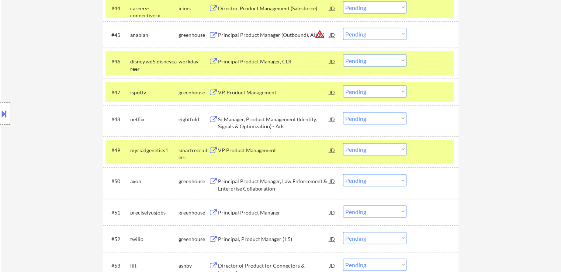
scroll to position [1513, 0]
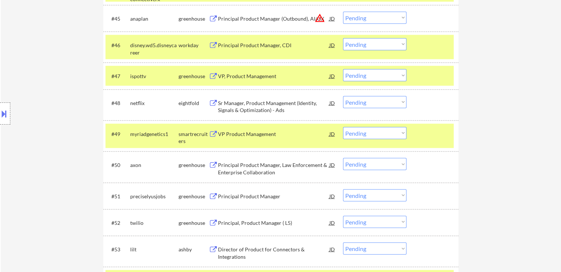
click at [239, 78] on div "VP, Product Management" at bounding box center [273, 76] width 111 height 7
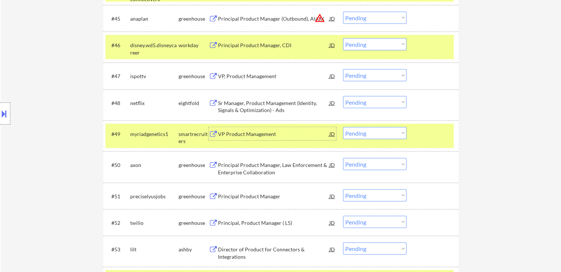
drag, startPoint x: 239, startPoint y: 135, endPoint x: 245, endPoint y: 148, distance: 14.5
click at [240, 134] on div "VP Product Management" at bounding box center [273, 134] width 111 height 7
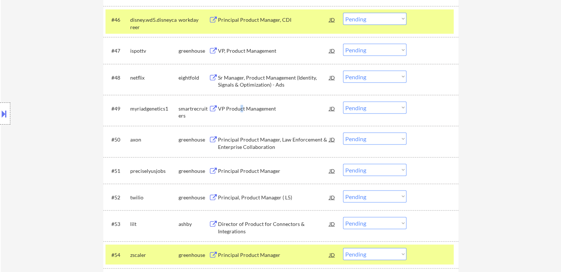
scroll to position [1550, 0]
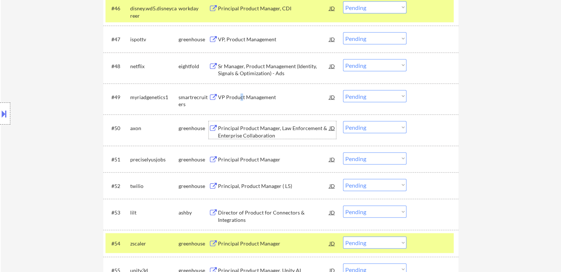
drag, startPoint x: 239, startPoint y: 133, endPoint x: 240, endPoint y: 166, distance: 33.2
click at [239, 133] on div "Principal Product Manager, Law Enforcement & Enterprise Collaboration" at bounding box center [273, 132] width 111 height 14
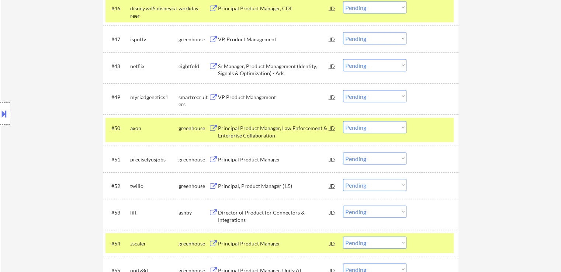
click at [236, 159] on div "Principal Product Manager" at bounding box center [273, 159] width 111 height 7
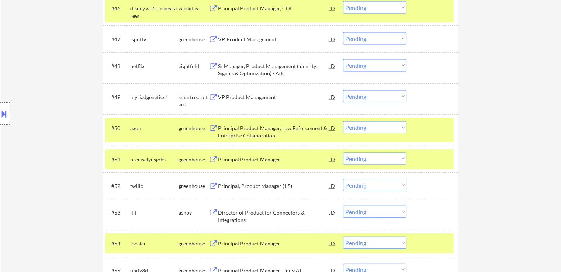
click at [232, 184] on div "Principal, Product Manager ( L5)" at bounding box center [273, 185] width 111 height 7
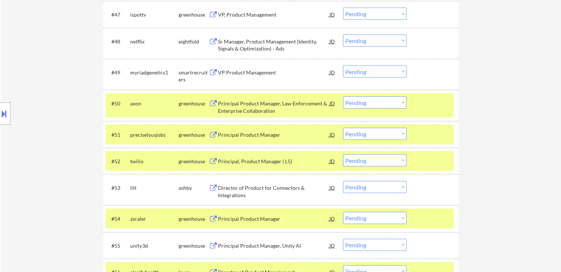
scroll to position [1587, 0]
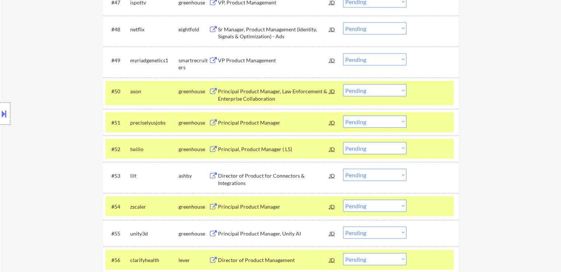
click at [231, 174] on div "Director of Product for Connectors & Integrations" at bounding box center [273, 179] width 111 height 14
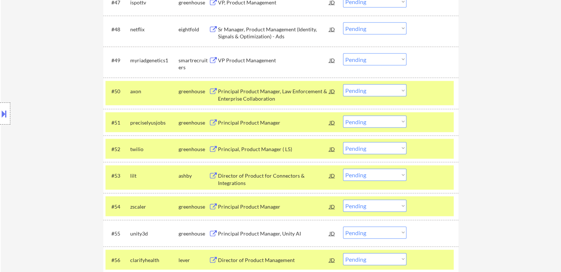
drag, startPoint x: 240, startPoint y: 208, endPoint x: 243, endPoint y: 205, distance: 4.4
click at [240, 208] on div "Principal Product Manager" at bounding box center [273, 206] width 111 height 7
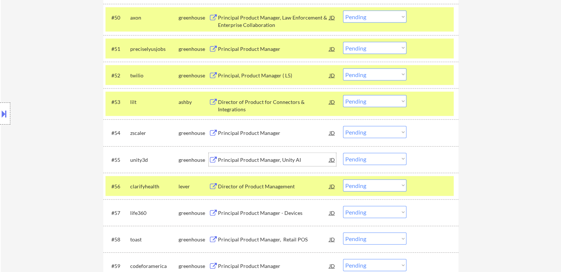
click at [222, 163] on div "Principal Product Manager, Unity AI" at bounding box center [273, 159] width 111 height 7
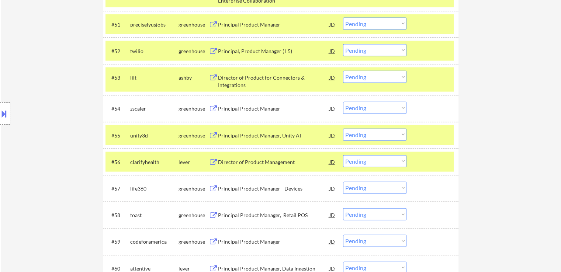
scroll to position [1697, 0]
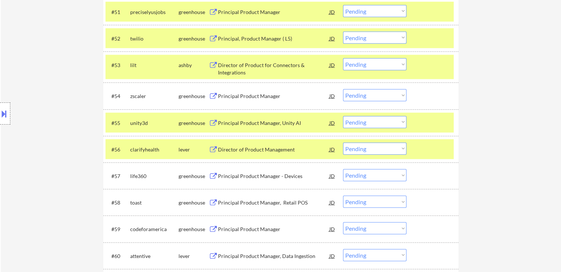
click at [243, 153] on div "Director of Product Management" at bounding box center [273, 149] width 111 height 13
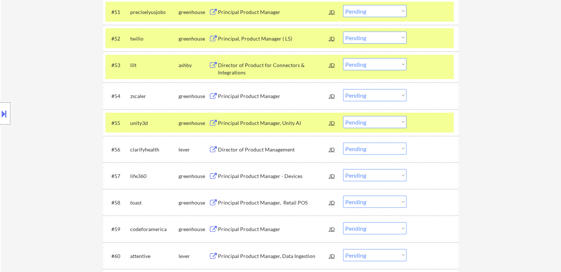
drag, startPoint x: 238, startPoint y: 177, endPoint x: 244, endPoint y: 204, distance: 27.9
click at [238, 177] on div "Principal Product Manager - Devices" at bounding box center [273, 176] width 111 height 7
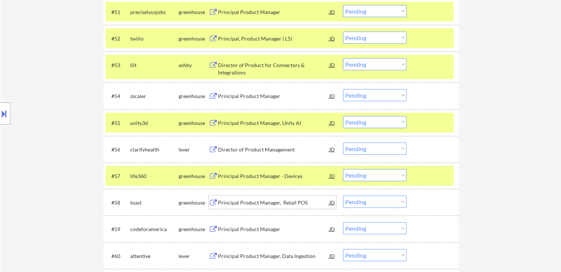
click at [240, 204] on div "Principal Product Manager, Retail POS" at bounding box center [273, 202] width 111 height 7
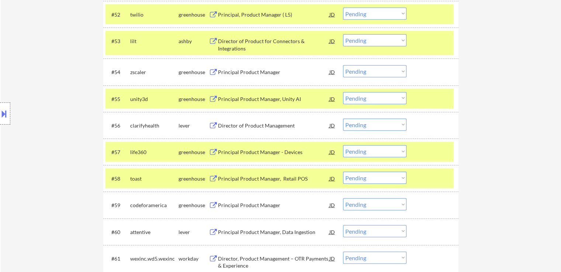
scroll to position [1734, 0]
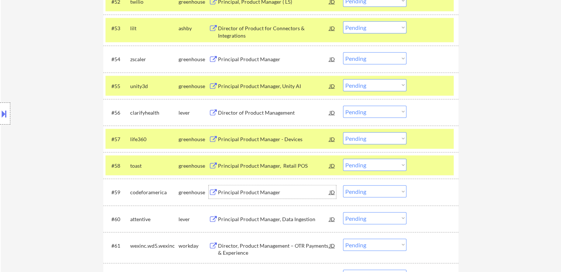
click at [229, 195] on div "Principal Product Manager" at bounding box center [273, 192] width 111 height 7
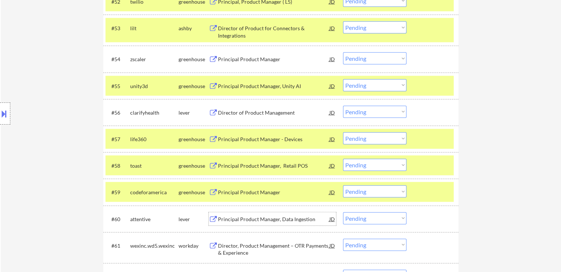
click at [240, 222] on div "Principal Product Manager, Data Ingestion" at bounding box center [273, 219] width 111 height 7
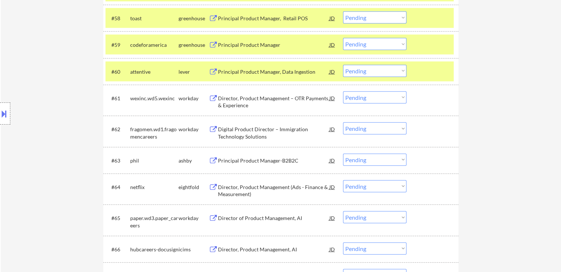
click at [235, 164] on div "Principal Product Manager-B2B2C" at bounding box center [273, 160] width 111 height 13
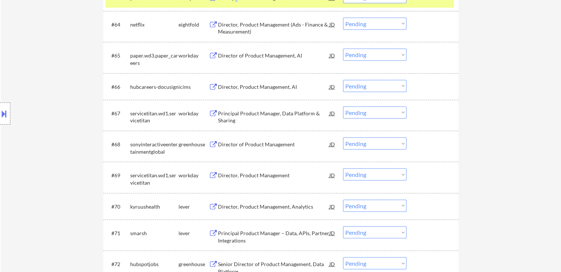
scroll to position [2066, 0]
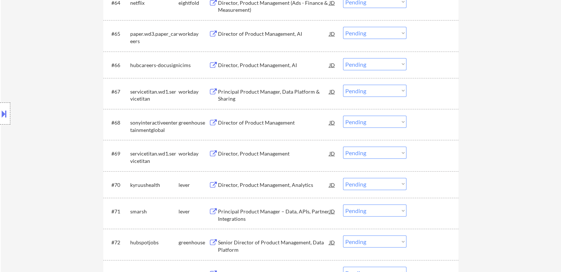
click at [249, 124] on div "Director of Product Management" at bounding box center [273, 122] width 111 height 7
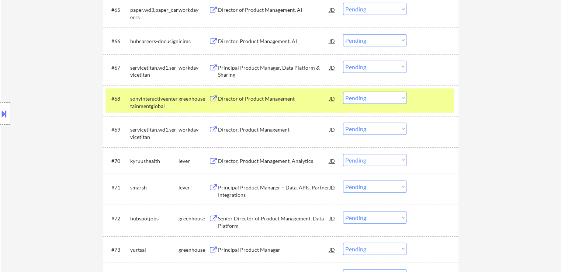
scroll to position [2103, 0]
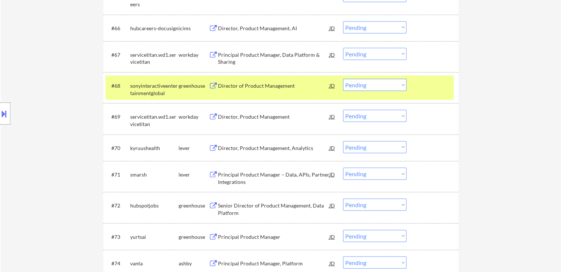
click at [235, 147] on div "Director, Product Management, Analytics" at bounding box center [273, 148] width 111 height 7
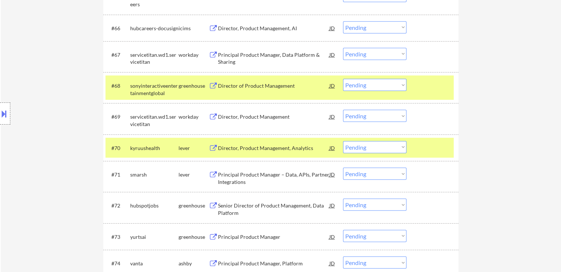
scroll to position [1453, 0]
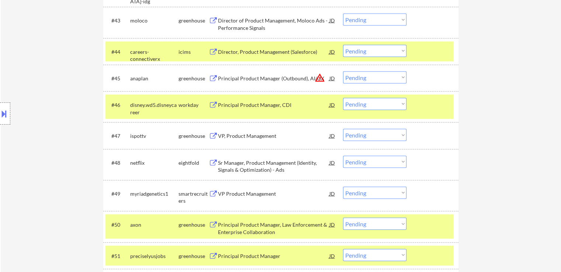
click at [380, 135] on select "Choose an option... Pending Applied Excluded (Questions) Excluded (Expired) Exc…" at bounding box center [374, 135] width 63 height 12
click at [343, 129] on select "Choose an option... Pending Applied Excluded (Questions) Excluded (Expired) Exc…" at bounding box center [374, 135] width 63 height 12
select select ""pending""
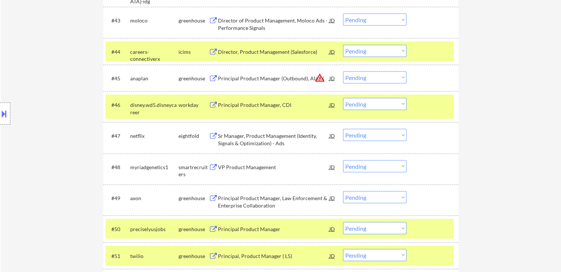
click at [370, 164] on select "Choose an option... Pending Applied Excluded (Questions) Excluded (Expired) Exc…" at bounding box center [374, 166] width 63 height 12
click at [343, 160] on select "Choose an option... Pending Applied Excluded (Questions) Excluded (Expired) Exc…" at bounding box center [374, 166] width 63 height 12
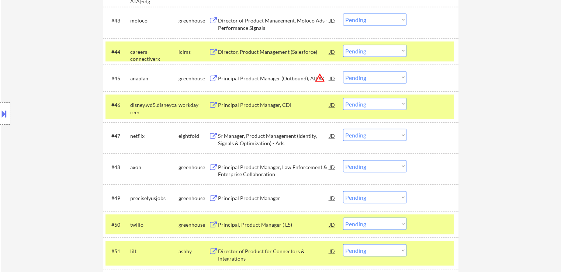
click at [367, 165] on select "Choose an option... Pending Applied Excluded (Questions) Excluded (Expired) Exc…" at bounding box center [374, 166] width 63 height 12
click at [343, 160] on select "Choose an option... Pending Applied Excluded (Questions) Excluded (Expired) Exc…" at bounding box center [374, 166] width 63 height 12
select select ""pending""
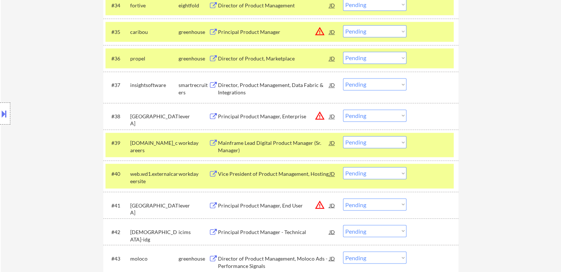
scroll to position [0, 0]
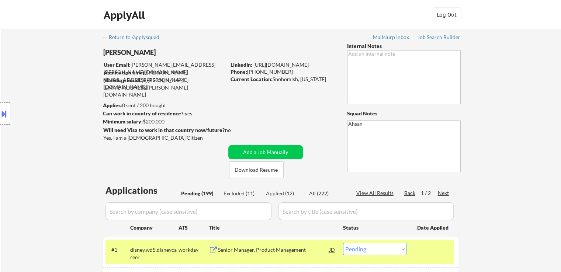
click at [281, 196] on div "Applied (12)" at bounding box center [284, 193] width 37 height 7
select select ""applied""
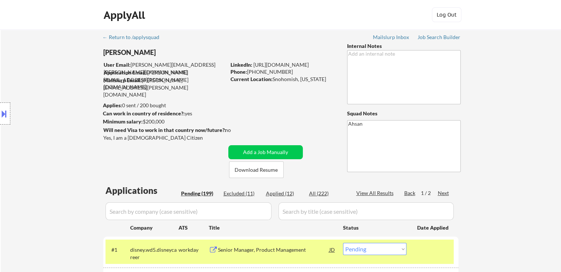
select select ""applied""
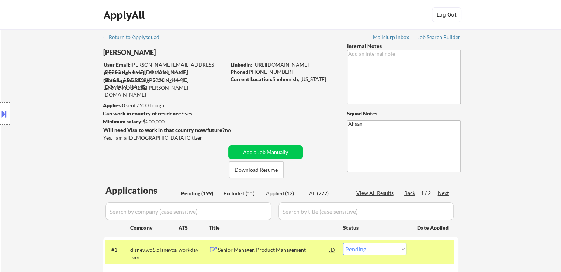
select select ""applied""
click at [201, 194] on div "Pending (199)" at bounding box center [199, 193] width 37 height 7
select select ""pending""
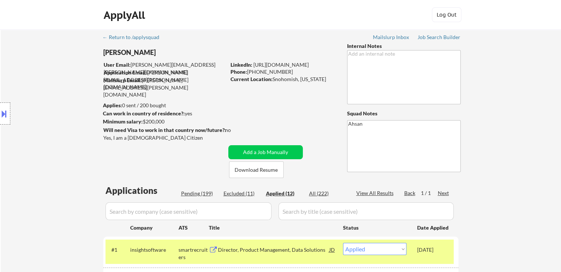
select select ""pending""
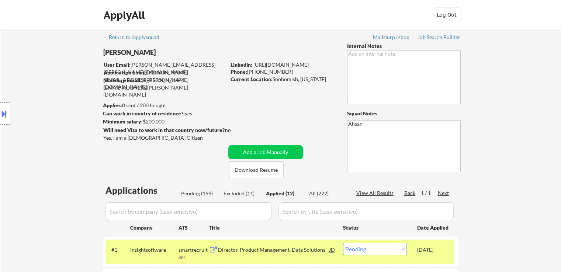
select select ""pending""
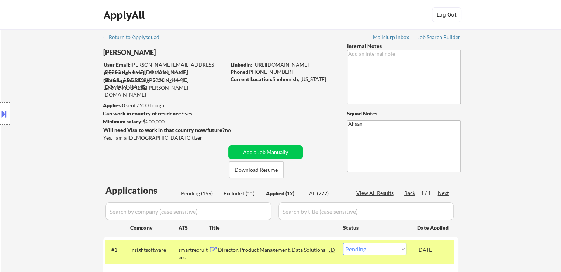
select select ""pending""
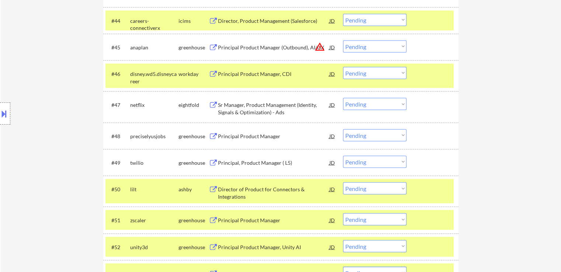
click at [0, 122] on div at bounding box center [5, 113] width 10 height 22
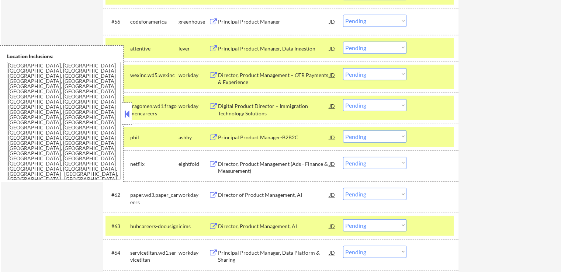
click at [56, 117] on textarea "[GEOGRAPHIC_DATA], [GEOGRAPHIC_DATA] [GEOGRAPHIC_DATA], [GEOGRAPHIC_DATA] [GEOG…" at bounding box center [64, 121] width 114 height 118
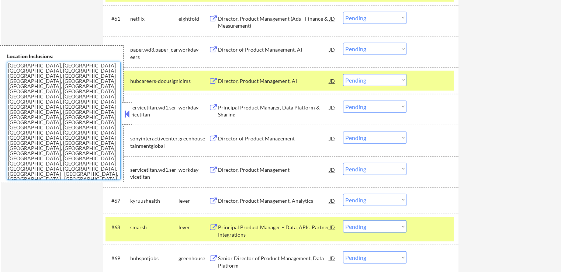
scroll to position [1963, 0]
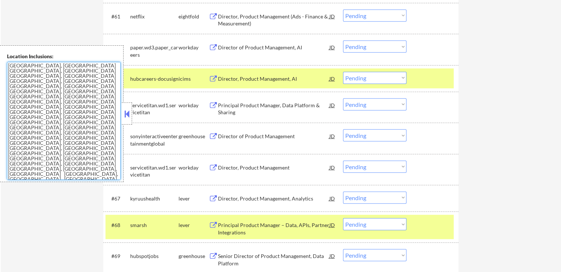
click at [130, 115] on button at bounding box center [127, 113] width 8 height 11
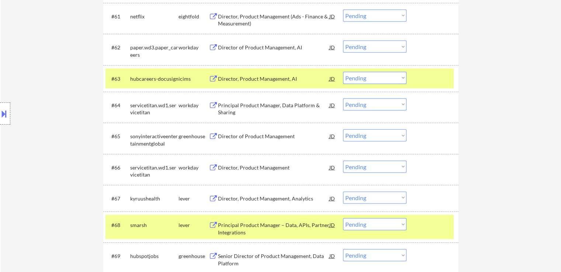
scroll to position [1511, 0]
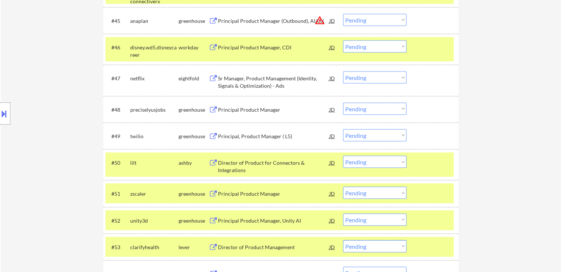
click at [355, 136] on select "Choose an option... Pending Applied Excluded (Questions) Excluded (Expired) Exc…" at bounding box center [374, 135] width 63 height 12
click at [343, 129] on select "Choose an option... Pending Applied Excluded (Questions) Excluded (Expired) Exc…" at bounding box center [374, 135] width 63 height 12
select select ""pending""
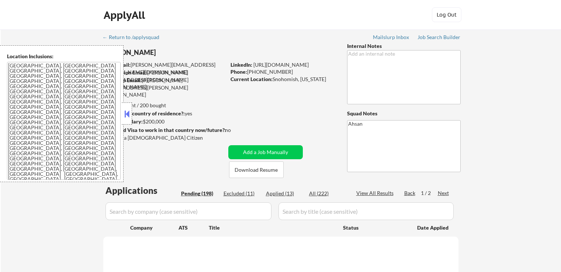
select select ""pending""
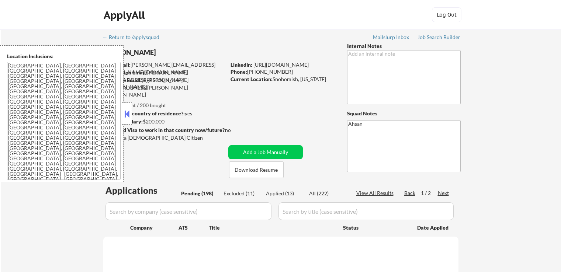
select select ""pending""
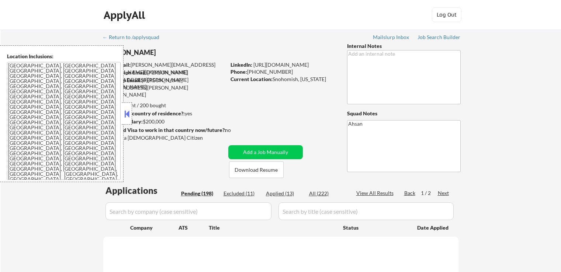
select select ""pending""
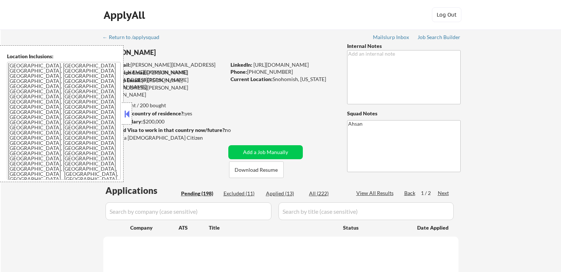
select select ""pending""
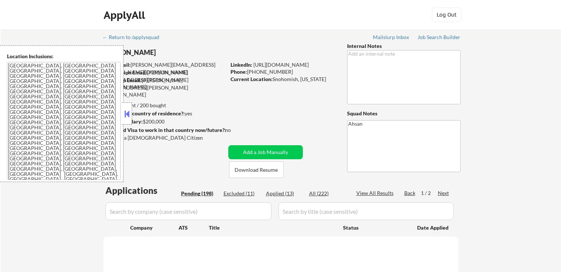
select select ""pending""
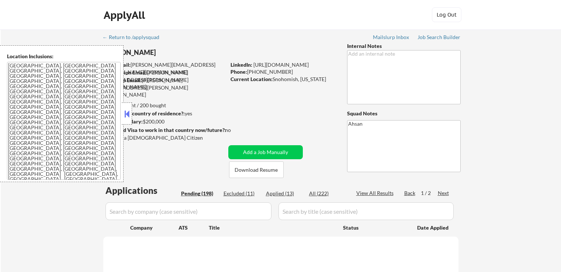
select select ""pending""
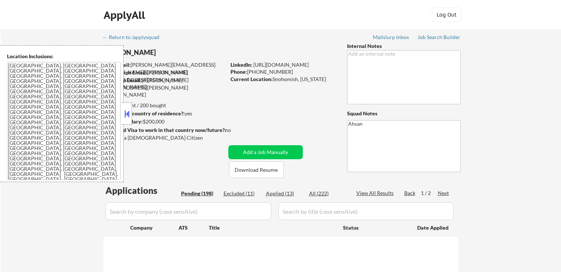
select select ""pending""
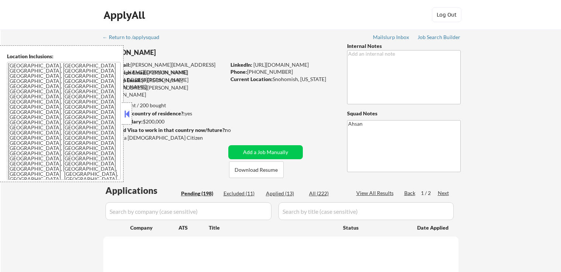
select select ""pending""
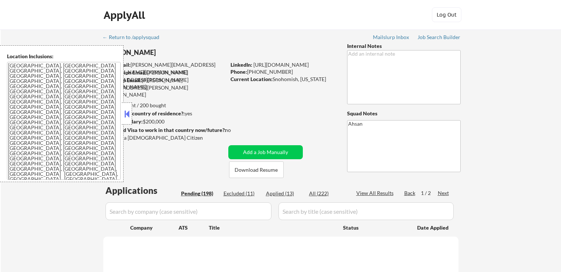
select select ""pending""
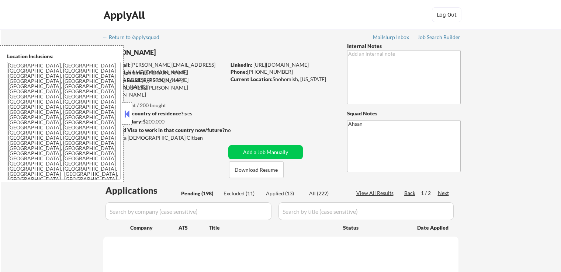
select select ""pending""
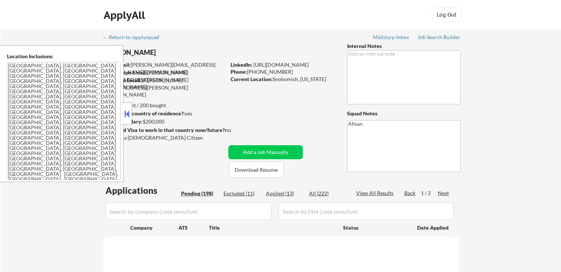
select select ""pending""
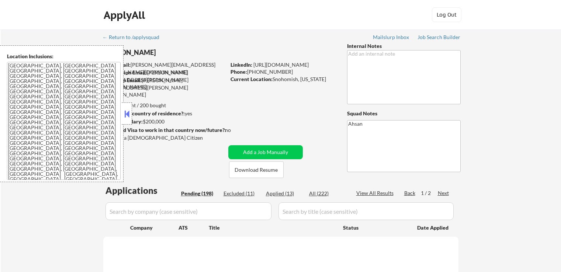
select select ""pending""
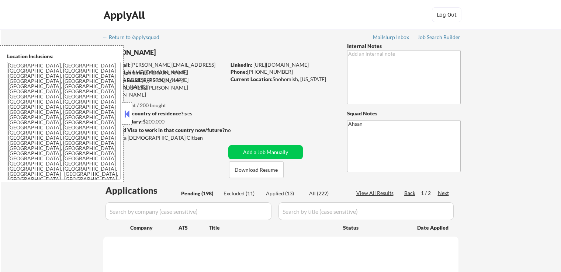
select select ""pending""
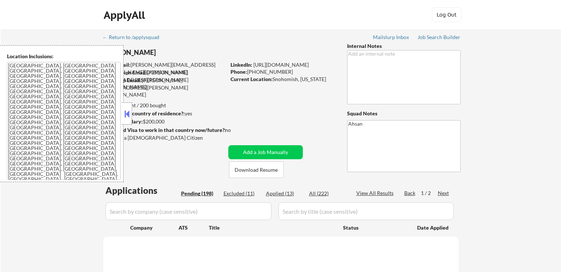
select select ""pending""
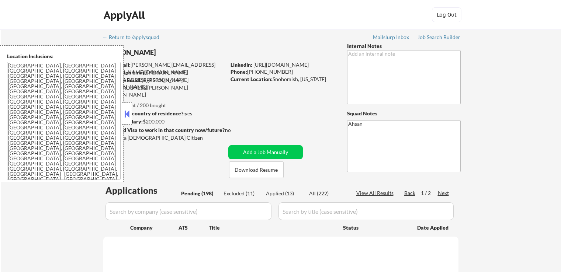
select select ""pending""
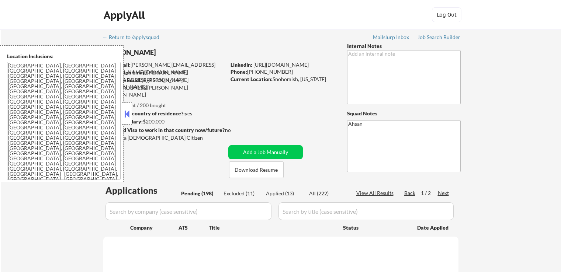
select select ""pending""
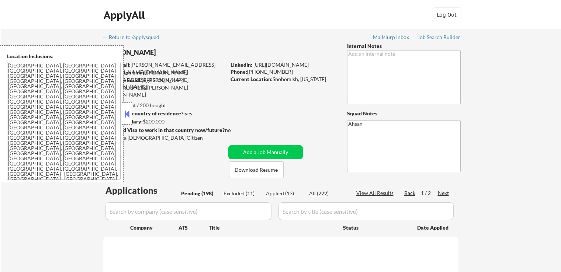
select select ""pending""
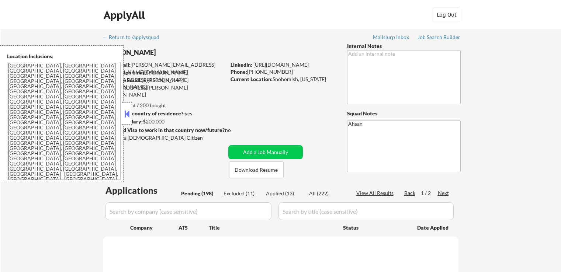
select select ""pending""
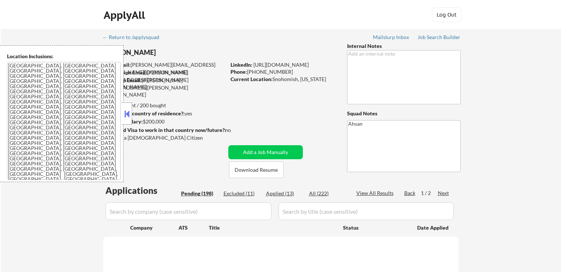
select select ""pending""
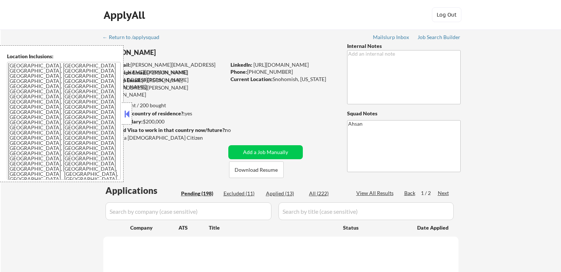
select select ""pending""
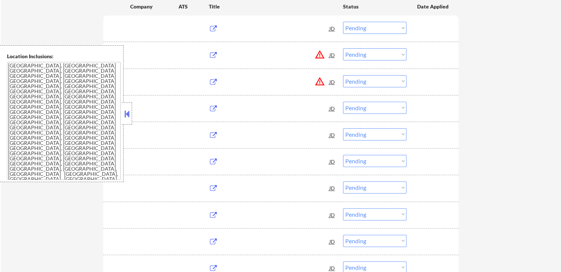
scroll to position [221, 0]
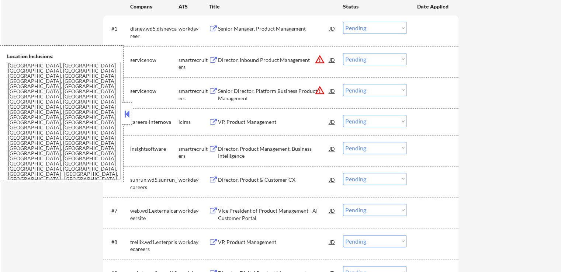
click at [125, 119] on button at bounding box center [127, 113] width 8 height 11
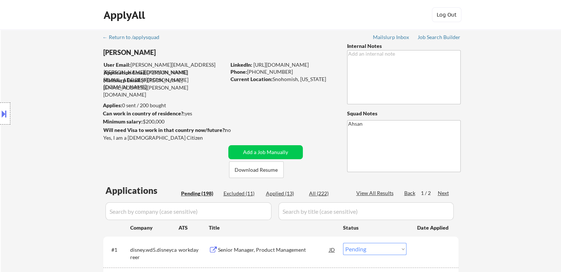
scroll to position [1542, 0]
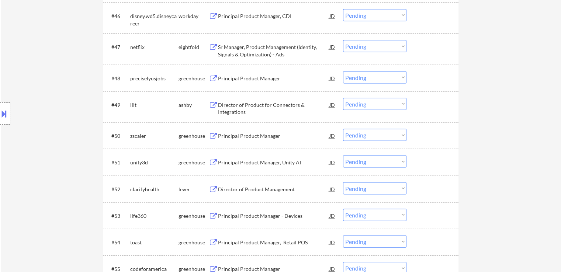
click at [383, 132] on select "Choose an option... Pending Applied Excluded (Questions) Excluded (Expired) Exc…" at bounding box center [374, 135] width 63 height 12
click at [343, 129] on select "Choose an option... Pending Applied Excluded (Questions) Excluded (Expired) Exc…" at bounding box center [374, 135] width 63 height 12
select select ""pending""
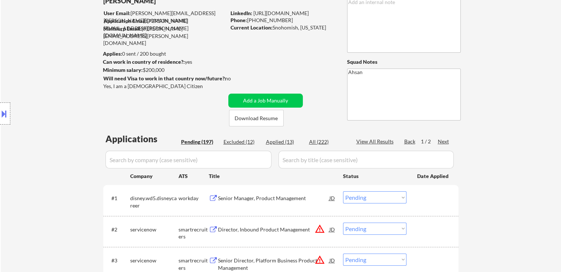
scroll to position [74, 0]
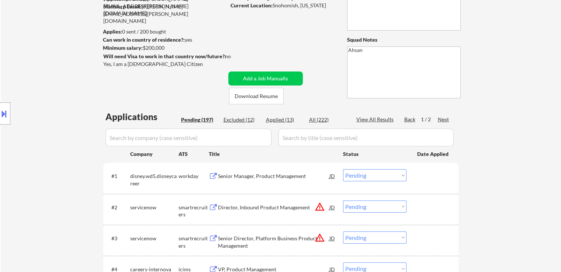
click at [245, 121] on div "Excluded (12)" at bounding box center [241, 119] width 37 height 7
select select ""excluded__expired_""
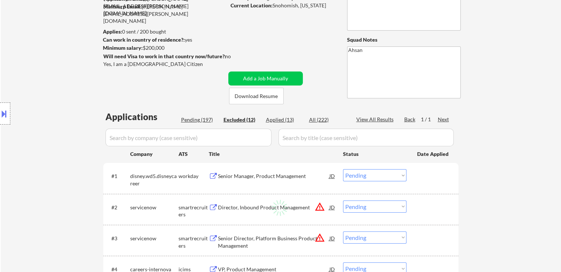
select select ""excluded__expired_""
select select ""excluded__bad_match_""
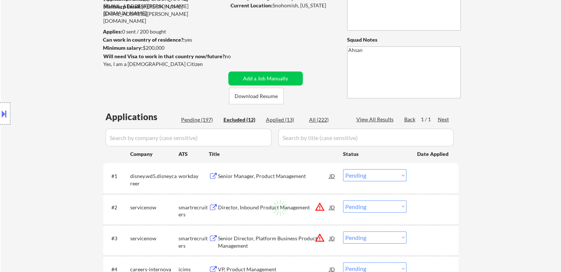
select select ""excluded__bad_match_""
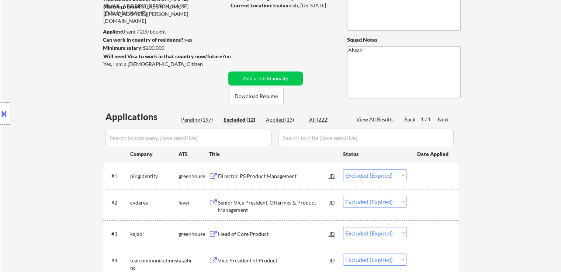
scroll to position [429, 0]
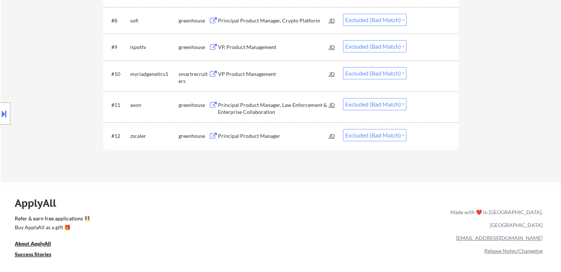
click at [379, 131] on select "Choose an option... Pending Applied Excluded (Questions) Excluded (Expired) Exc…" at bounding box center [374, 135] width 63 height 12
select select ""applied""
click at [343, 129] on select "Choose an option... Pending Applied Excluded (Questions) Excluded (Expired) Exc…" at bounding box center [374, 135] width 63 height 12
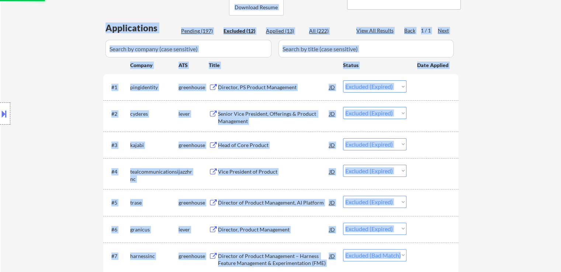
drag, startPoint x: 559, startPoint y: 159, endPoint x: 556, endPoint y: -32, distance: 191.0
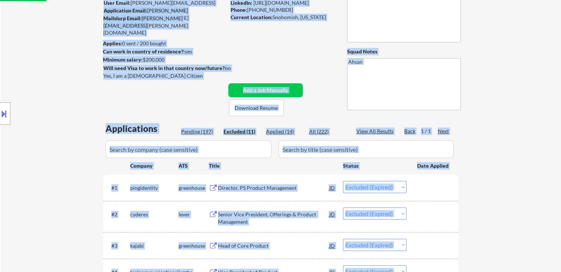
scroll to position [84, 0]
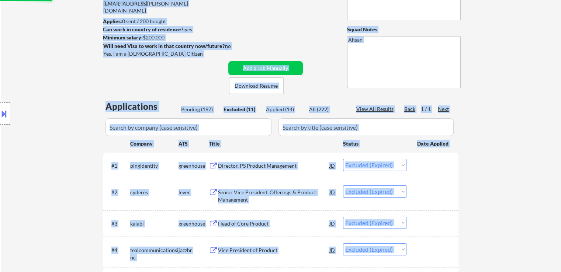
click at [196, 107] on div "Pending (197)" at bounding box center [199, 109] width 37 height 7
select select ""pending""
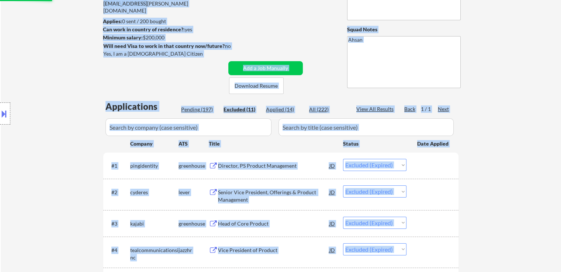
select select ""pending""
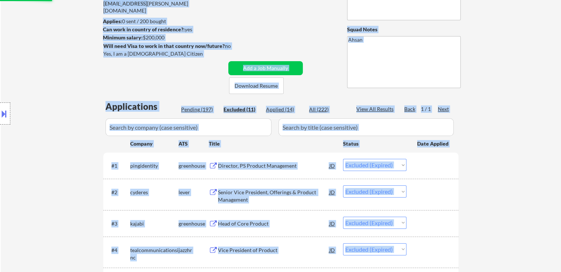
select select ""pending""
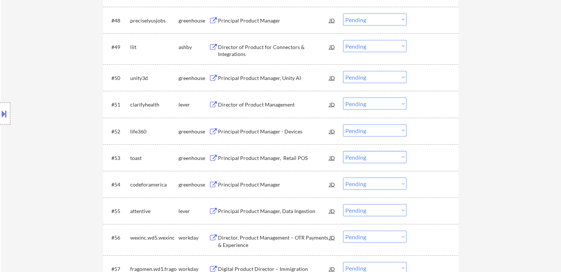
scroll to position [1642, 0]
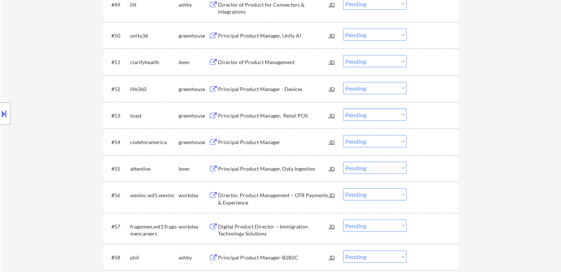
drag, startPoint x: 358, startPoint y: 61, endPoint x: 357, endPoint y: 66, distance: 5.4
click at [358, 61] on select "Choose an option... Pending Applied Excluded (Questions) Excluded (Expired) Exc…" at bounding box center [374, 61] width 63 height 12
click at [343, 55] on select "Choose an option... Pending Applied Excluded (Questions) Excluded (Expired) Exc…" at bounding box center [374, 61] width 63 height 12
select select ""pending""
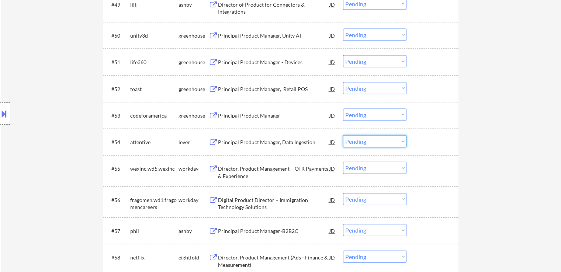
click at [376, 143] on select "Choose an option... Pending Applied Excluded (Questions) Excluded (Expired) Exc…" at bounding box center [374, 141] width 63 height 12
click at [343, 135] on select "Choose an option... Pending Applied Excluded (Questions) Excluded (Expired) Exc…" at bounding box center [374, 141] width 63 height 12
select select ""pending""
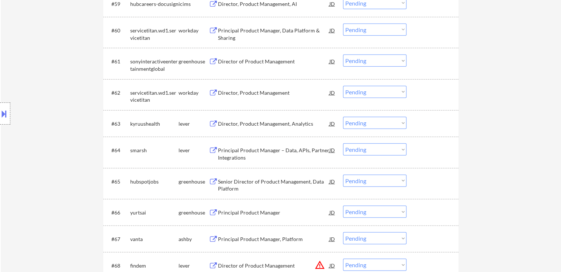
scroll to position [1898, 0]
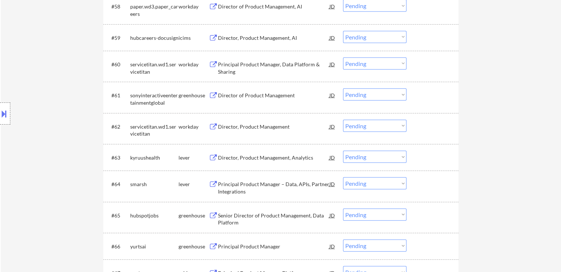
click at [357, 96] on select "Choose an option... Pending Applied Excluded (Questions) Excluded (Expired) Exc…" at bounding box center [374, 94] width 63 height 12
click at [343, 88] on select "Choose an option... Pending Applied Excluded (Questions) Excluded (Expired) Exc…" at bounding box center [374, 94] width 63 height 12
select select ""pending""
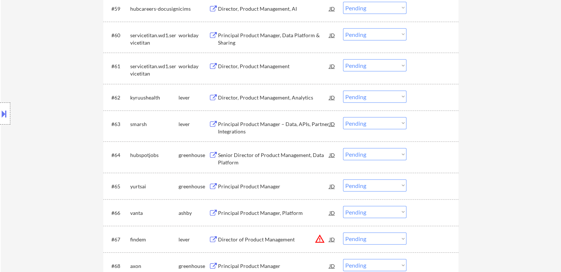
scroll to position [1935, 0]
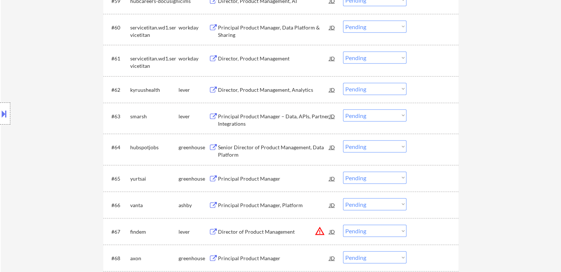
click at [262, 93] on div "Director, Product Management, Analytics" at bounding box center [273, 89] width 111 height 7
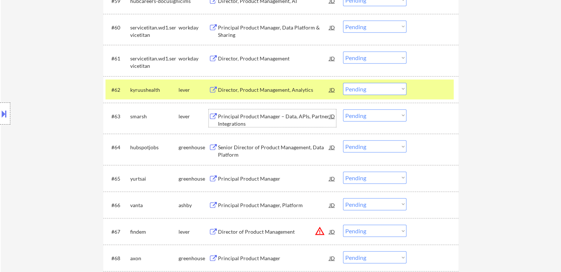
click at [245, 121] on div "Principal Product Manager – Data, APIs, Partner Integrations" at bounding box center [273, 120] width 111 height 14
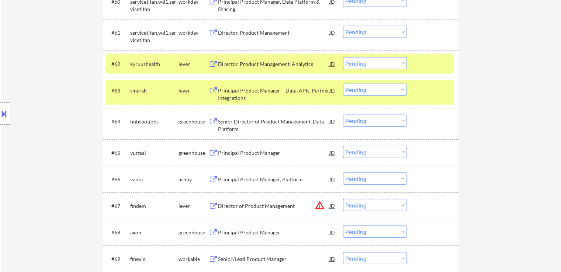
scroll to position [1972, 0]
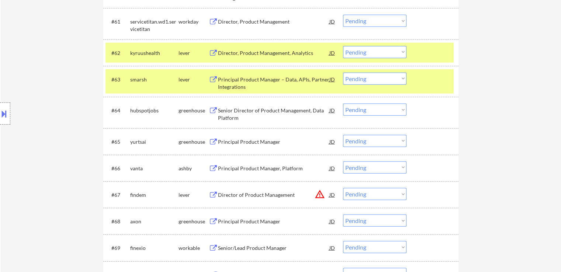
click at [242, 108] on div "Senior Director of Product Management, Data Platform" at bounding box center [273, 114] width 111 height 14
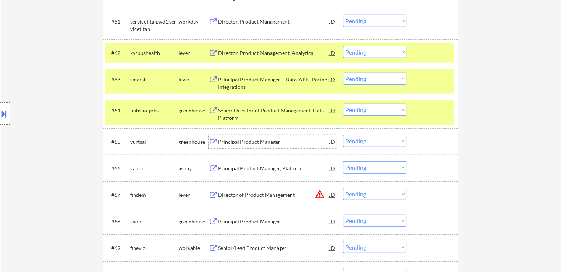
click at [232, 142] on div "Principal Product Manager" at bounding box center [273, 141] width 111 height 7
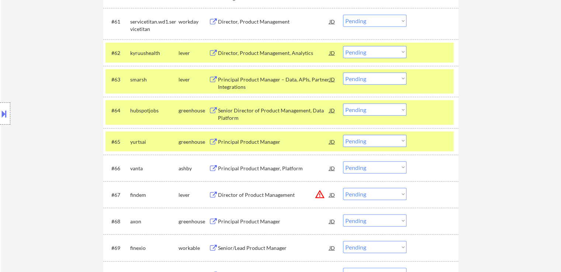
click at [240, 165] on div "Principal Product Manager, Platform" at bounding box center [273, 168] width 111 height 7
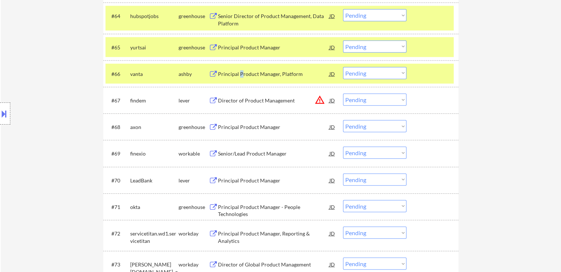
scroll to position [2082, 0]
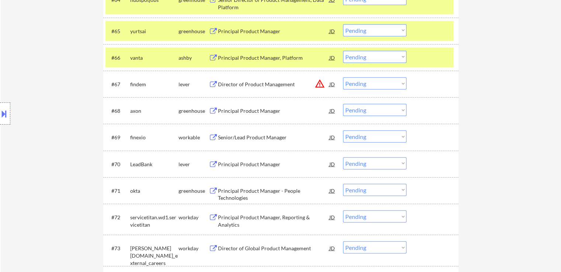
click at [245, 164] on div "Principal Product Manager" at bounding box center [273, 164] width 111 height 7
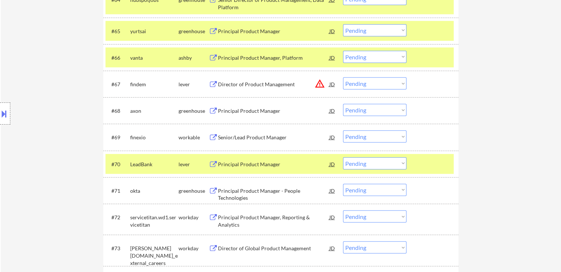
click at [250, 102] on div "#68 axon greenhouse Principal Product Manager JD warning_amber Choose an option…" at bounding box center [279, 111] width 348 height 20
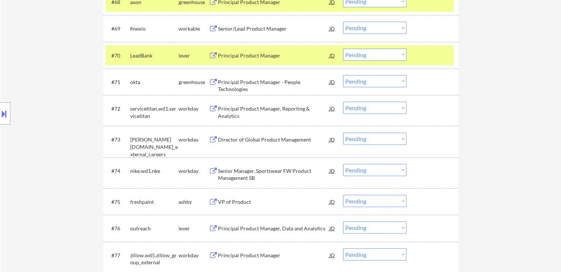
scroll to position [2193, 0]
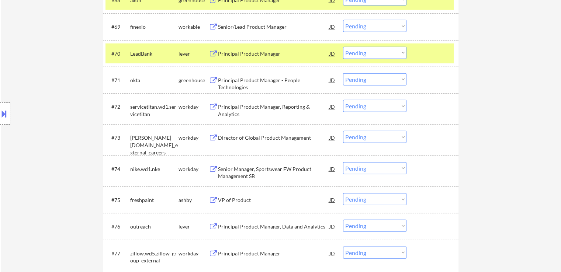
click at [241, 199] on div "VP of Product" at bounding box center [273, 199] width 111 height 7
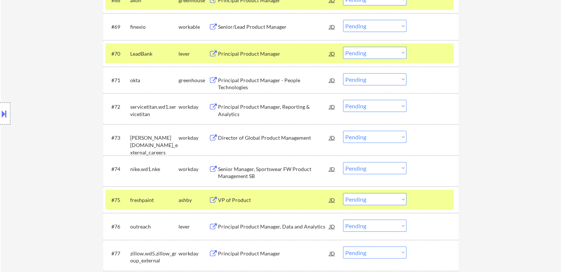
click at [256, 80] on div "Principal Product Manager - People Technologies" at bounding box center [273, 84] width 111 height 14
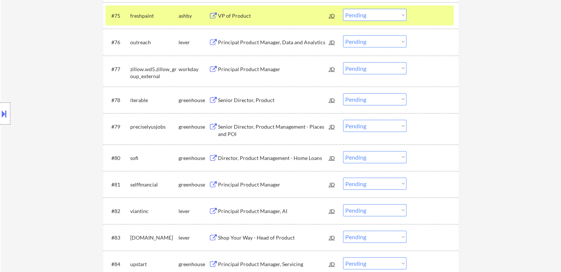
click at [246, 99] on div "Senior Director, Product" at bounding box center [273, 100] width 111 height 7
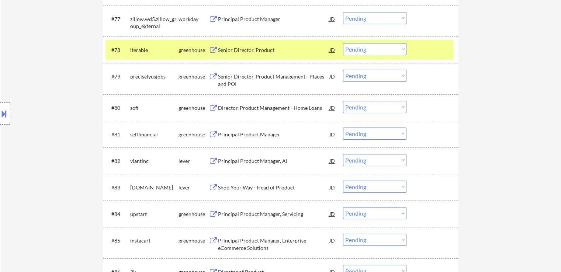
scroll to position [2451, 0]
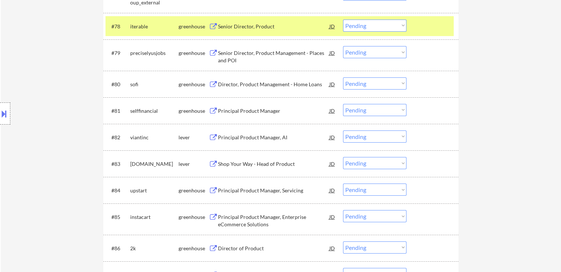
click at [250, 135] on div "Principal Product Manager, AI" at bounding box center [273, 137] width 111 height 7
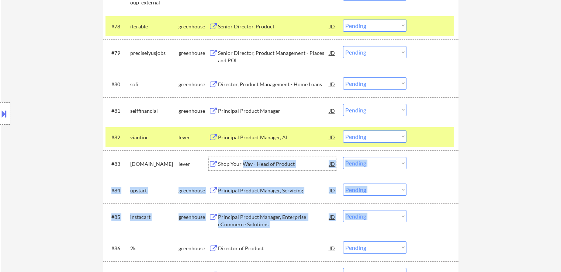
drag, startPoint x: 244, startPoint y: 160, endPoint x: 251, endPoint y: 207, distance: 47.0
click at [265, 165] on div "Shop Your Way - Head of Product" at bounding box center [273, 163] width 111 height 7
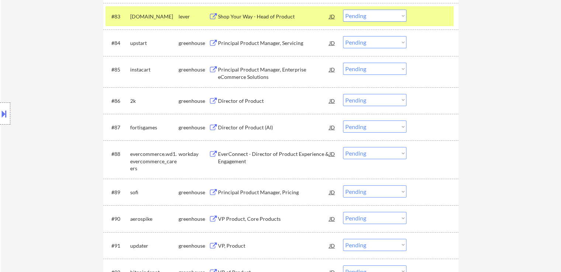
click at [245, 125] on div "Director of Product (AI)" at bounding box center [273, 127] width 111 height 7
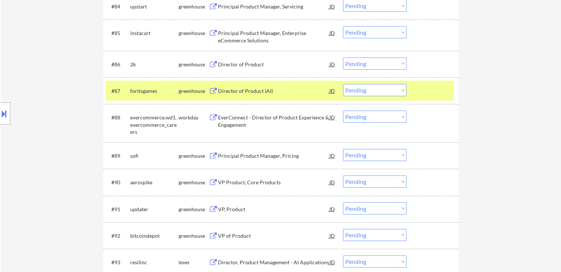
scroll to position [2672, 0]
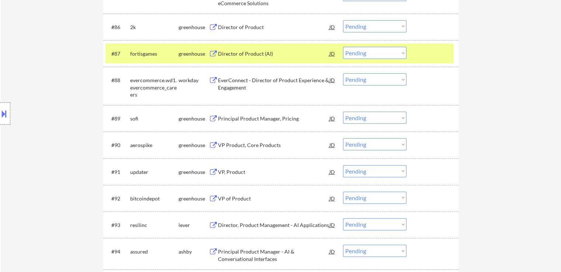
click at [241, 117] on div "Principal Product Manager, Pricing" at bounding box center [273, 118] width 111 height 7
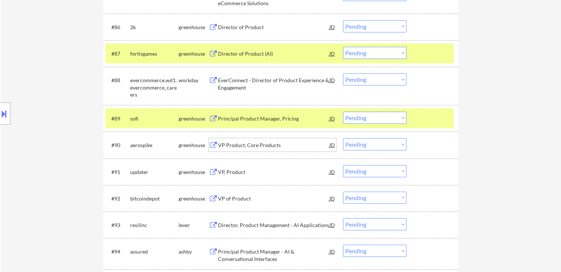
click at [241, 144] on div "VP Product, Core Products" at bounding box center [273, 145] width 111 height 7
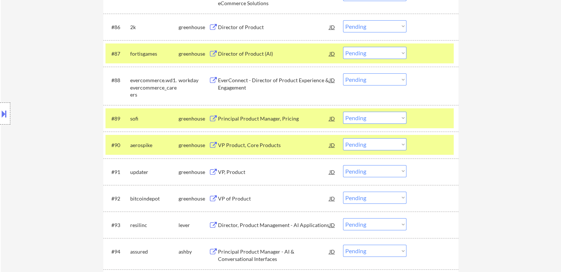
click at [237, 173] on div "VP, Product" at bounding box center [273, 171] width 111 height 7
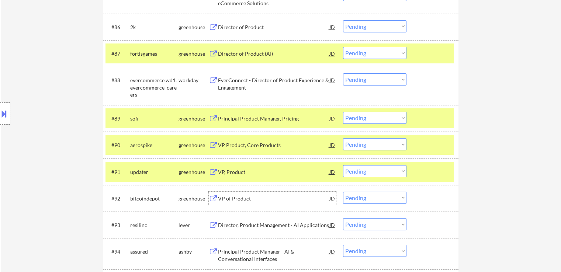
click at [234, 201] on div "VP of Product" at bounding box center [273, 198] width 111 height 7
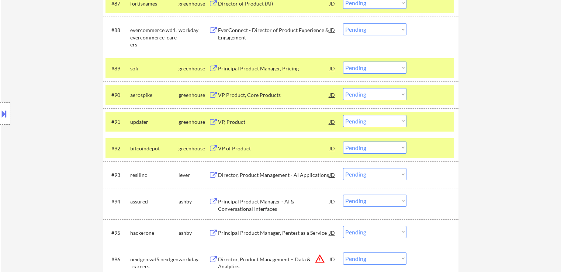
scroll to position [2746, 0]
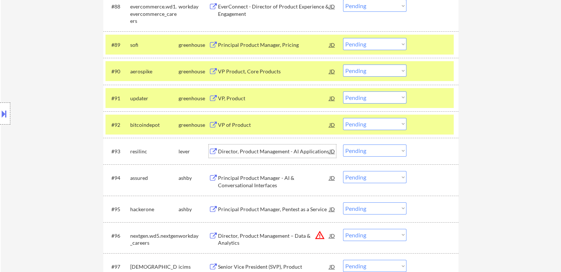
click at [249, 152] on div "Director, Product Management - AI Applications" at bounding box center [273, 151] width 111 height 7
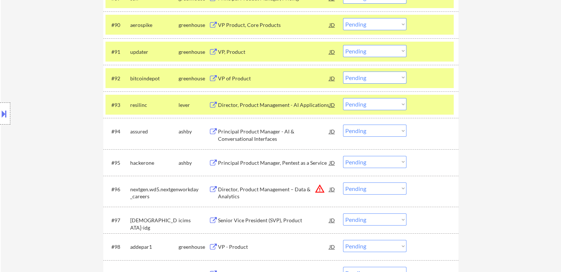
scroll to position [2820, 0]
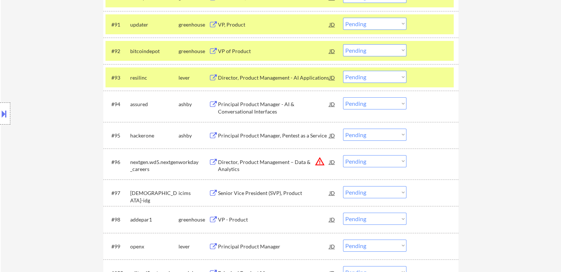
click at [223, 219] on div "VP - Product" at bounding box center [273, 219] width 111 height 7
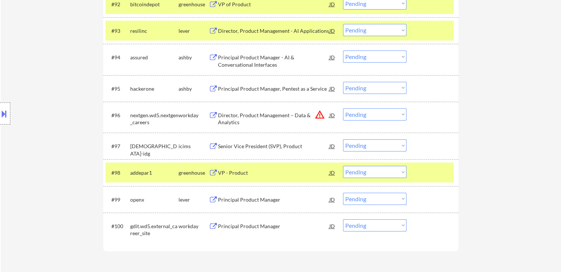
scroll to position [2893, 0]
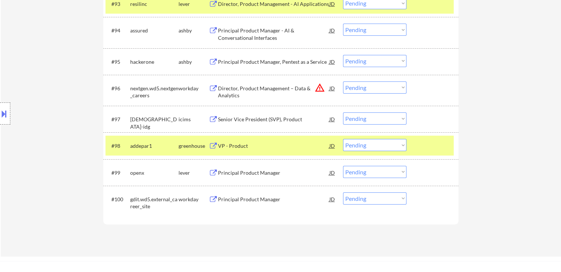
click at [232, 172] on div "Principal Product Manager" at bounding box center [273, 172] width 111 height 7
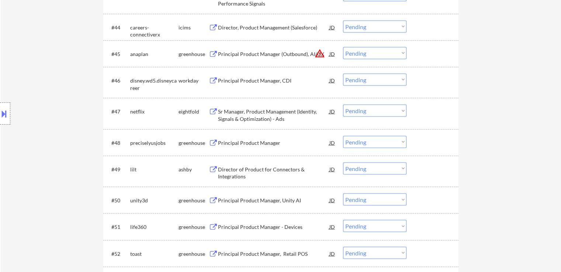
scroll to position [1915, 0]
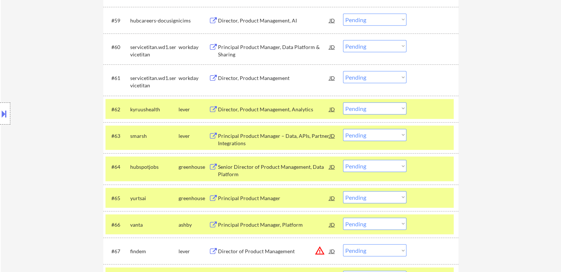
click at [376, 137] on select "Choose an option... Pending Applied Excluded (Questions) Excluded (Expired) Exc…" at bounding box center [374, 135] width 63 height 12
click at [343, 129] on select "Choose an option... Pending Applied Excluded (Questions) Excluded (Expired) Exc…" at bounding box center [374, 135] width 63 height 12
select select ""pending""
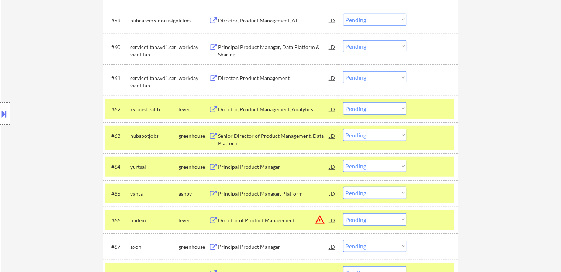
scroll to position [2226, 0]
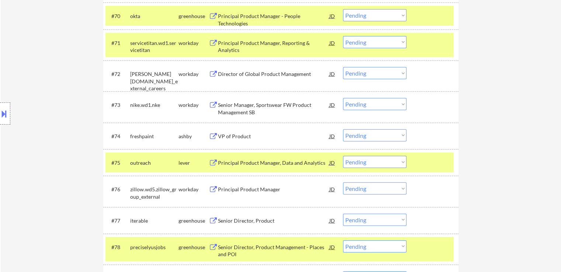
click at [389, 136] on select "Choose an option... Pending Applied Excluded (Questions) Excluded (Expired) Exc…" at bounding box center [374, 135] width 63 height 12
click at [343, 129] on select "Choose an option... Pending Applied Excluded (Questions) Excluded (Expired) Exc…" at bounding box center [374, 135] width 63 height 12
select select ""pending""
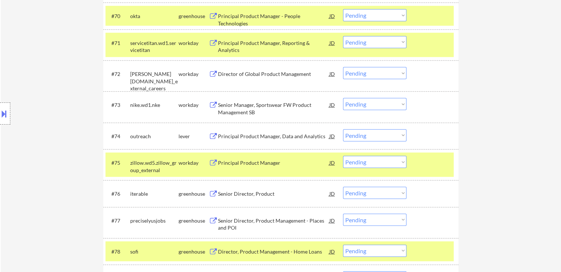
scroll to position [1915, 0]
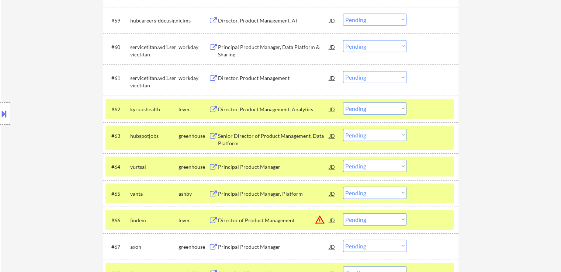
click at [377, 132] on select "Choose an option... Pending Applied Excluded (Questions) Excluded (Expired) Exc…" at bounding box center [374, 135] width 63 height 12
click at [343, 129] on select "Choose an option... Pending Applied Excluded (Questions) Excluded (Expired) Exc…" at bounding box center [374, 135] width 63 height 12
select select ""pending""
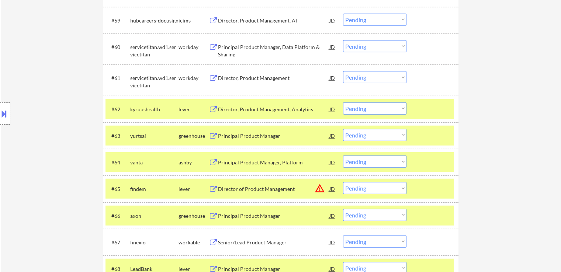
scroll to position [2253, 0]
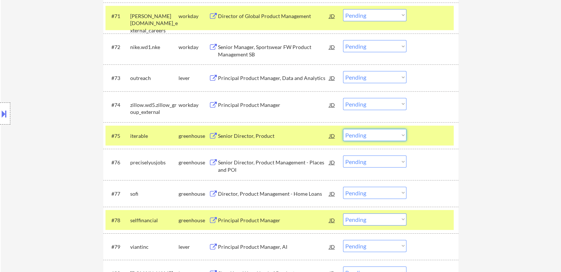
click at [374, 135] on select "Choose an option... Pending Applied Excluded (Questions) Excluded (Expired) Exc…" at bounding box center [374, 135] width 63 height 12
click at [343, 129] on select "Choose an option... Pending Applied Excluded (Questions) Excluded (Expired) Exc…" at bounding box center [374, 135] width 63 height 12
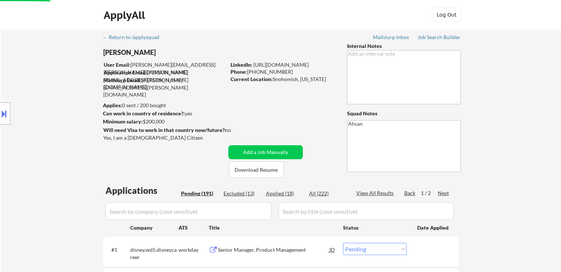
scroll to position [74, 0]
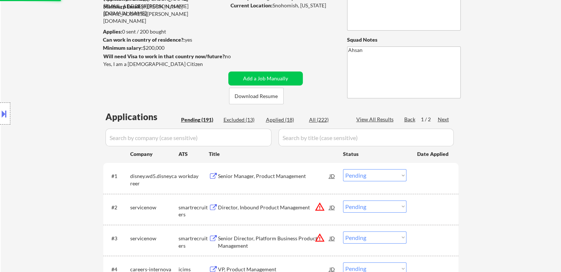
select select ""pending""
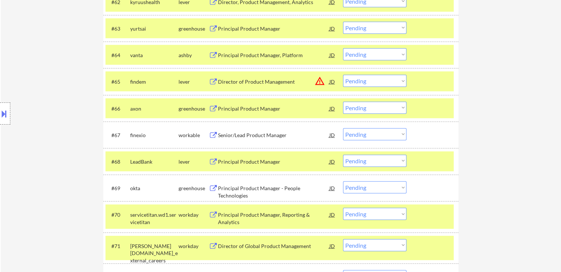
scroll to position [2028, 0]
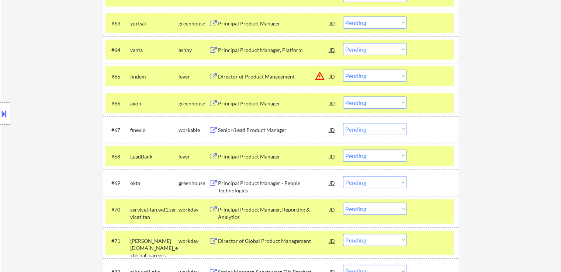
click at [242, 101] on div "Principal Product Manager" at bounding box center [273, 103] width 111 height 7
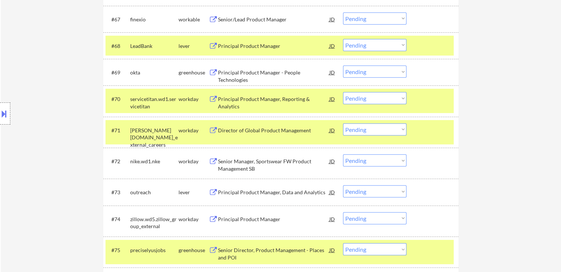
scroll to position [2337, 0]
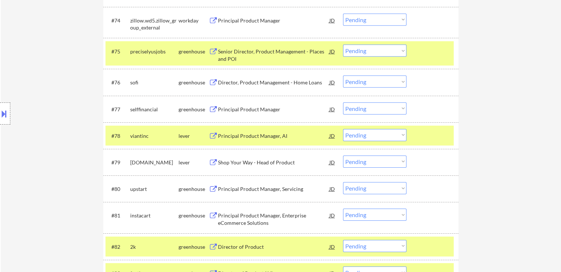
click at [359, 133] on select "Choose an option... Pending Applied Excluded (Questions) Excluded (Expired) Exc…" at bounding box center [374, 135] width 63 height 12
click at [343, 129] on select "Choose an option... Pending Applied Excluded (Questions) Excluded (Expired) Exc…" at bounding box center [374, 135] width 63 height 12
select select ""pending""
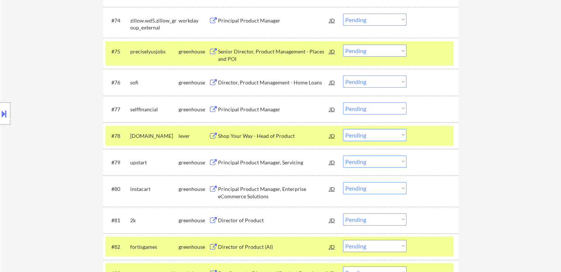
click at [360, 251] on select "Choose an option... Pending Applied Excluded (Questions) Excluded (Expired) Exc…" at bounding box center [374, 246] width 63 height 12
click at [343, 240] on select "Choose an option... Pending Applied Excluded (Questions) Excluded (Expired) Exc…" at bounding box center [374, 246] width 63 height 12
select select ""pending""
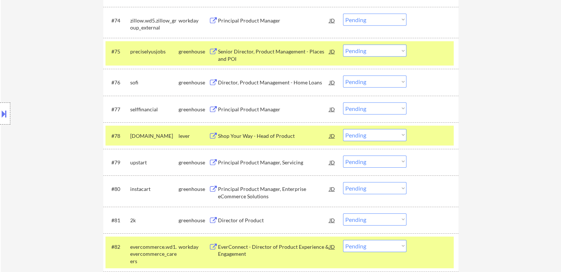
scroll to position [2513, 0]
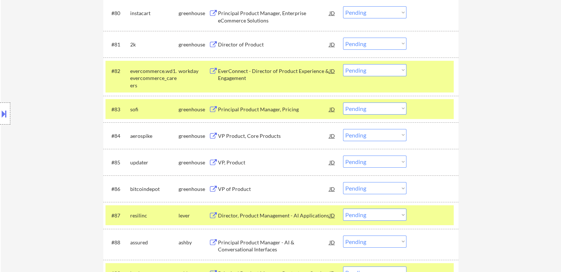
click at [366, 139] on select "Choose an option... Pending Applied Excluded (Questions) Excluded (Expired) Exc…" at bounding box center [374, 135] width 63 height 12
click at [343, 129] on select "Choose an option... Pending Applied Excluded (Questions) Excluded (Expired) Exc…" at bounding box center [374, 135] width 63 height 12
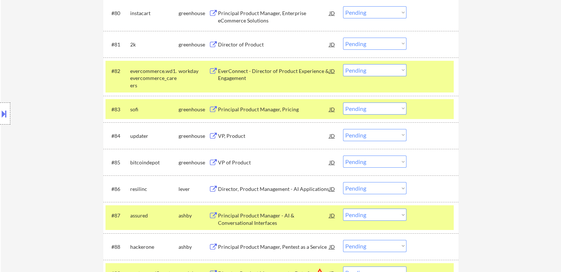
click at [364, 136] on select "Choose an option... Pending Applied Excluded (Questions) Excluded (Expired) Exc…" at bounding box center [374, 135] width 63 height 12
click at [343, 129] on select "Choose an option... Pending Applied Excluded (Questions) Excluded (Expired) Exc…" at bounding box center [374, 135] width 63 height 12
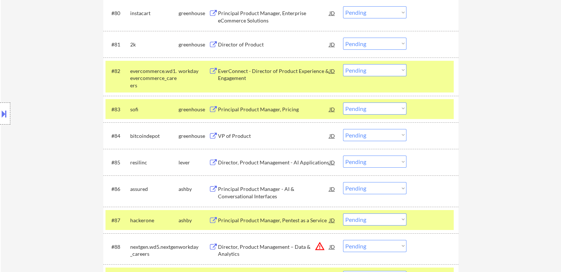
click at [364, 138] on select "Choose an option... Pending Applied Excluded (Questions) Excluded (Expired) Exc…" at bounding box center [374, 135] width 63 height 12
click at [343, 129] on select "Choose an option... Pending Applied Excluded (Questions) Excluded (Expired) Exc…" at bounding box center [374, 135] width 63 height 12
select select ""pending""
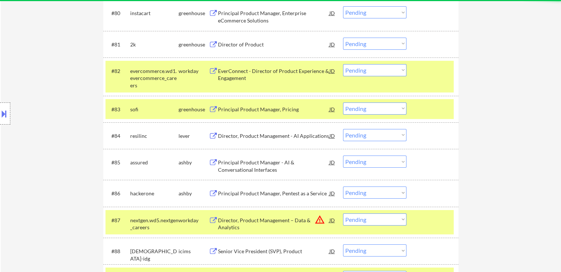
scroll to position [2655, 0]
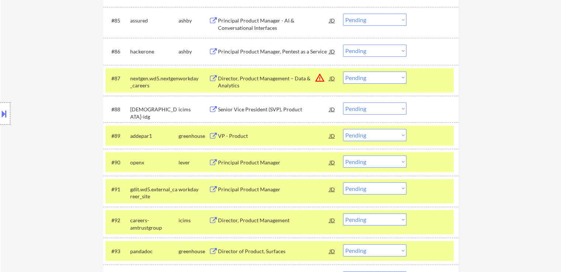
click at [365, 136] on select "Choose an option... Pending Applied Excluded (Questions) Excluded (Expired) Exc…" at bounding box center [374, 135] width 63 height 12
click at [343, 129] on select "Choose an option... Pending Applied Excluded (Questions) Excluded (Expired) Exc…" at bounding box center [374, 135] width 63 height 12
select select ""pending""
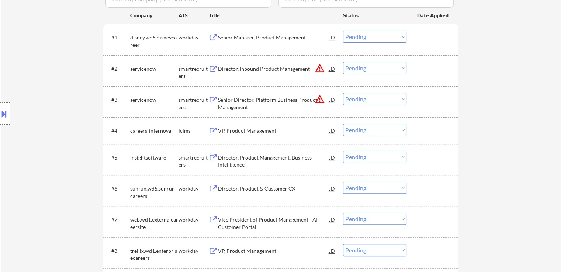
scroll to position [258, 0]
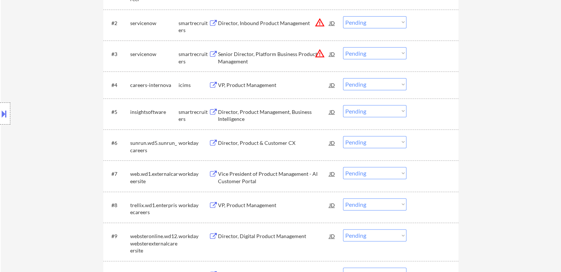
drag, startPoint x: 514, startPoint y: 73, endPoint x: 485, endPoint y: 117, distance: 53.0
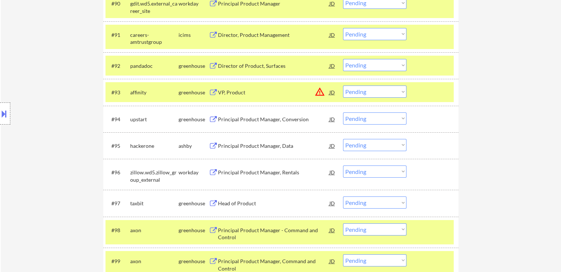
scroll to position [2827, 0]
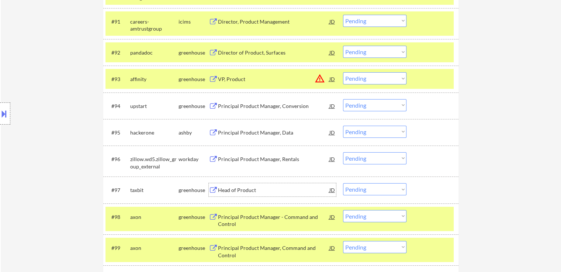
click at [230, 188] on div "Head of Product" at bounding box center [273, 190] width 111 height 7
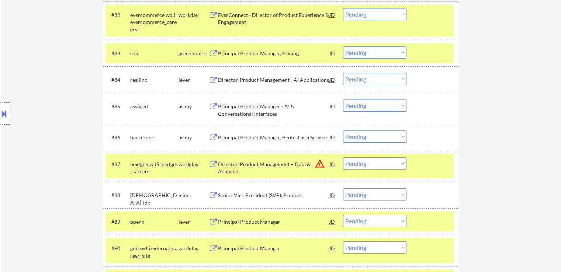
scroll to position [2881, 0]
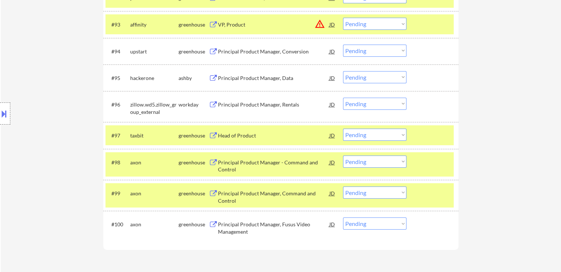
click at [377, 138] on select "Choose an option... Pending Applied Excluded (Questions) Excluded (Expired) Exc…" at bounding box center [374, 135] width 63 height 12
click at [343, 129] on select "Choose an option... Pending Applied Excluded (Questions) Excluded (Expired) Exc…" at bounding box center [374, 135] width 63 height 12
drag, startPoint x: 516, startPoint y: 138, endPoint x: 510, endPoint y: 132, distance: 8.6
select select ""pending""
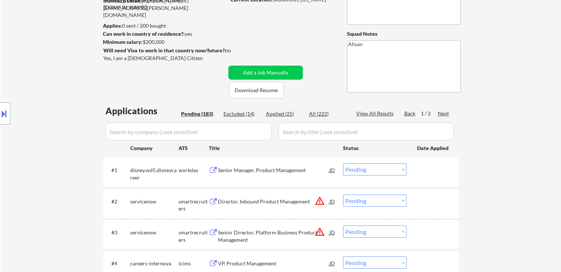
scroll to position [111, 0]
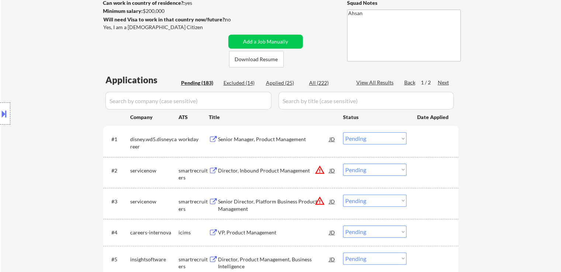
click at [442, 87] on div "Next" at bounding box center [444, 83] width 12 height 8
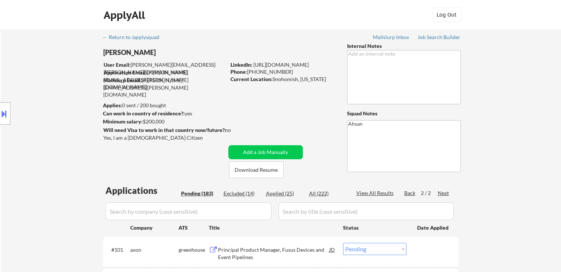
scroll to position [258, 0]
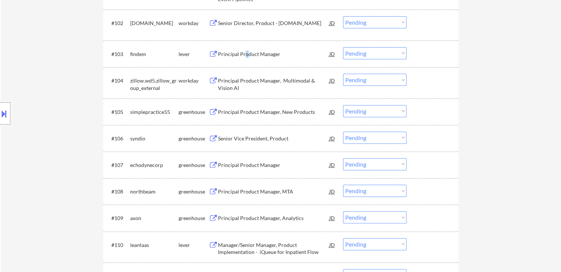
click at [243, 56] on div "Principal Product Manager" at bounding box center [273, 54] width 111 height 7
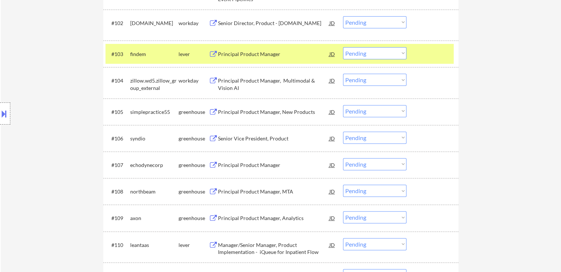
click at [261, 163] on div "Principal Product Manager" at bounding box center [273, 164] width 111 height 7
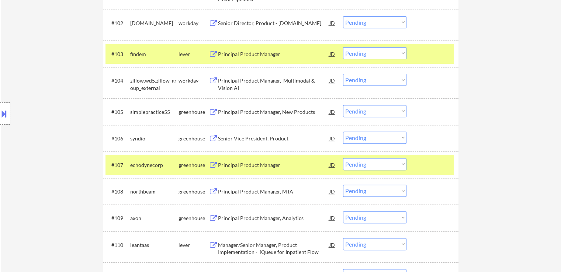
click at [264, 191] on div "Principal Product Manager, MTA" at bounding box center [273, 191] width 111 height 7
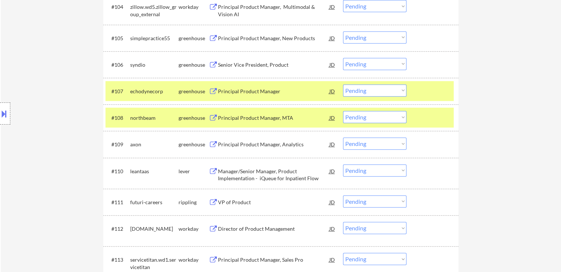
scroll to position [406, 0]
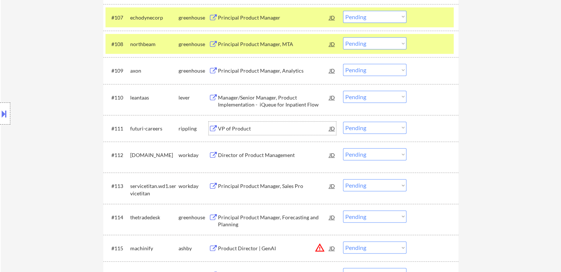
click at [227, 126] on div "VP of Product" at bounding box center [273, 128] width 111 height 7
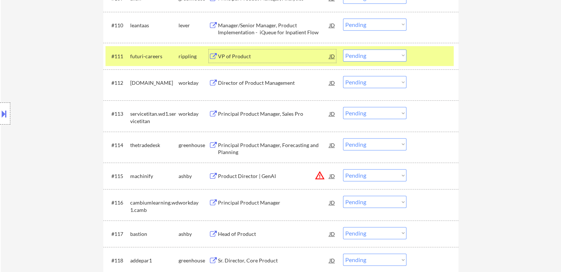
scroll to position [479, 0]
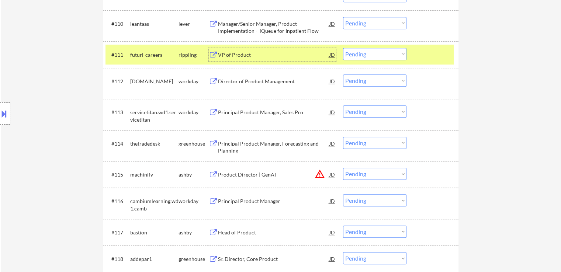
click at [314, 174] on button "warning_amber" at bounding box center [319, 174] width 10 height 10
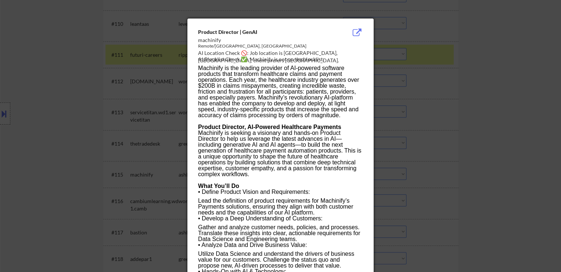
click at [490, 105] on div at bounding box center [280, 136] width 561 height 272
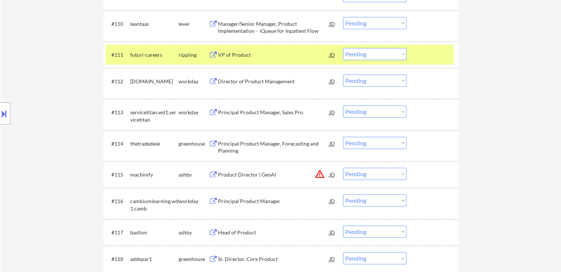
click at [256, 174] on div "Product Director | GenAI" at bounding box center [273, 174] width 111 height 7
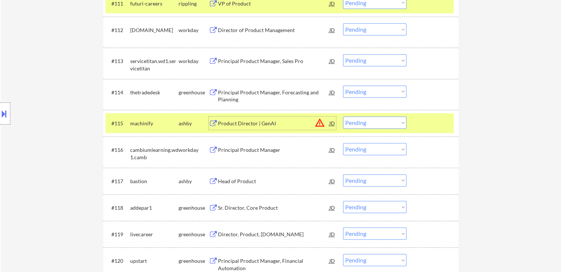
scroll to position [553, 0]
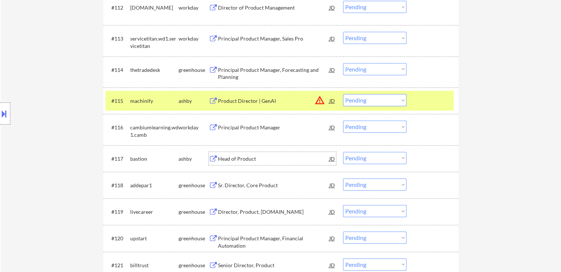
click at [240, 156] on div "Head of Product" at bounding box center [273, 158] width 111 height 7
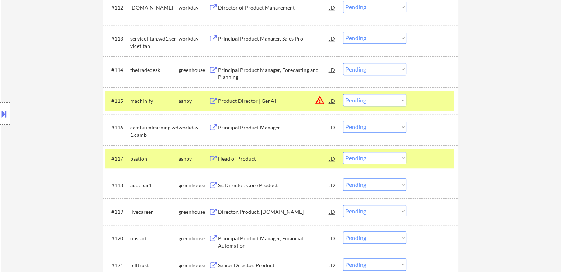
click at [247, 181] on div "Sr. Director, Core Product" at bounding box center [273, 184] width 111 height 13
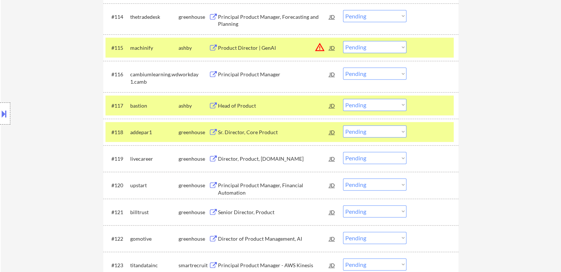
scroll to position [627, 0]
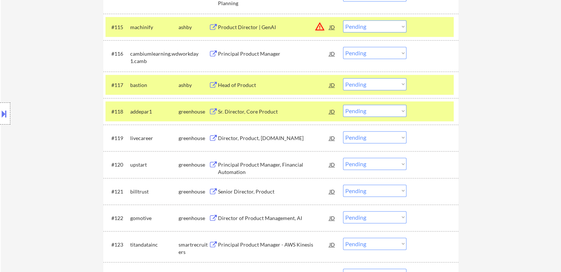
click at [251, 189] on div "Senior Director, Product" at bounding box center [273, 191] width 111 height 7
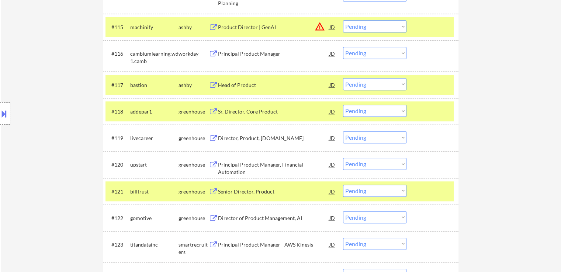
scroll to position [700, 0]
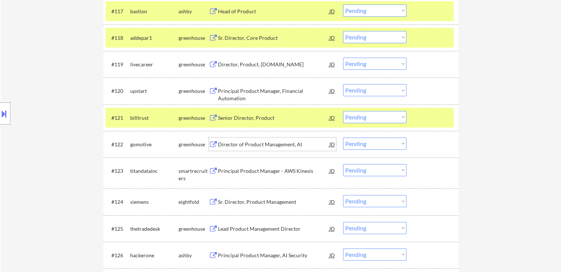
click at [273, 143] on div "Director of Product Management, AI" at bounding box center [273, 144] width 111 height 7
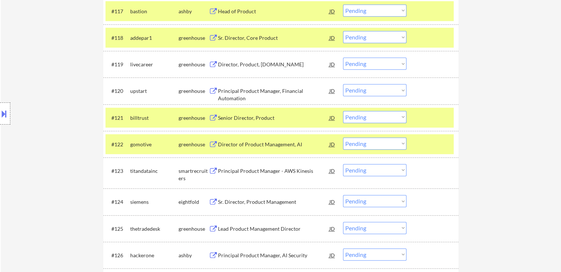
scroll to position [811, 0]
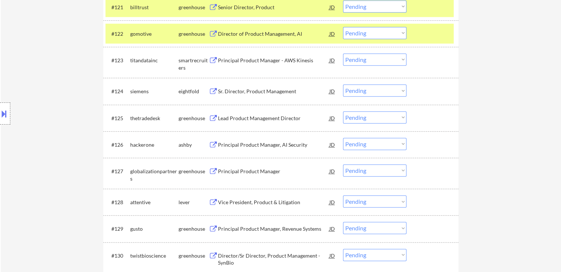
click at [251, 139] on div "Principal Product Manager, AI Security" at bounding box center [273, 144] width 111 height 13
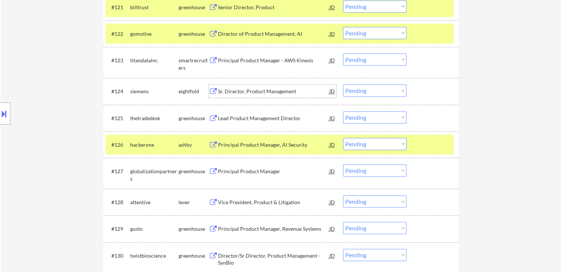
click at [260, 90] on div "Sr. Director, Product Management" at bounding box center [273, 91] width 111 height 7
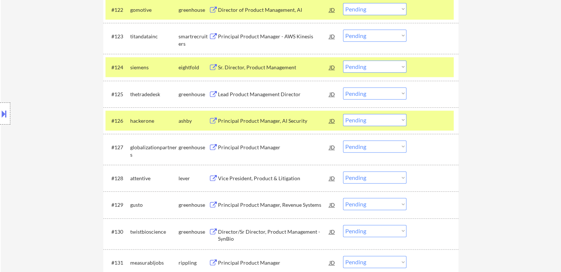
scroll to position [848, 0]
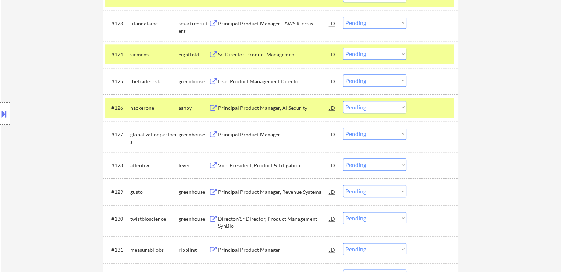
click at [260, 194] on div "Principal Product Manager, Revenue Systems" at bounding box center [273, 191] width 111 height 7
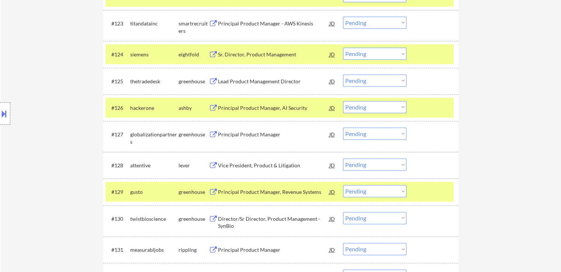
click at [245, 163] on div "Vice President, Product & Litigation" at bounding box center [273, 165] width 111 height 7
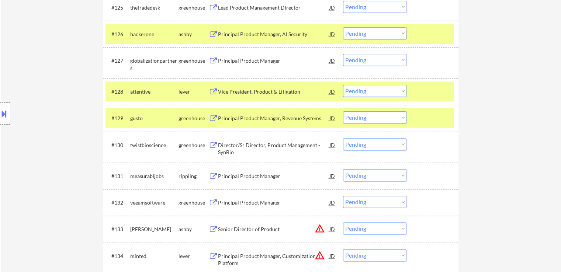
scroll to position [602, 0]
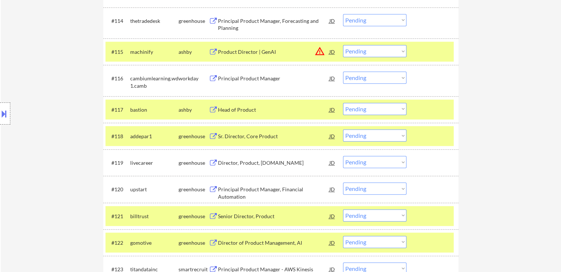
click at [366, 138] on select "Choose an option... Pending Applied Excluded (Questions) Excluded (Expired) Exc…" at bounding box center [374, 135] width 63 height 12
click at [343, 129] on select "Choose an option... Pending Applied Excluded (Questions) Excluded (Expired) Exc…" at bounding box center [374, 135] width 63 height 12
select select ""pending""
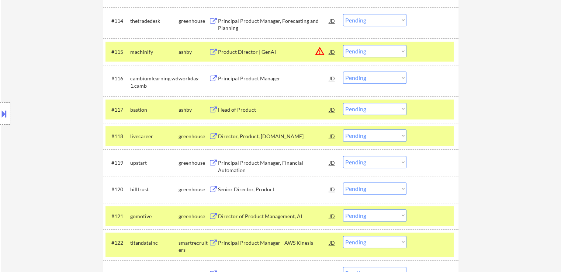
scroll to position [851, 0]
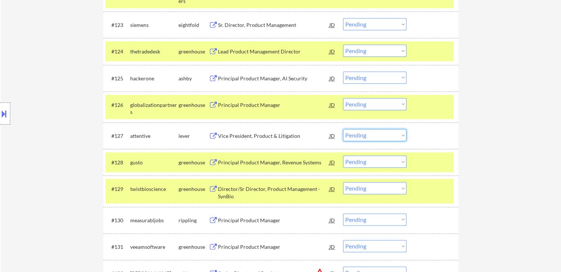
click at [363, 137] on select "Choose an option... Pending Applied Excluded (Questions) Excluded (Expired) Exc…" at bounding box center [374, 135] width 63 height 12
click at [343, 129] on select "Choose an option... Pending Applied Excluded (Questions) Excluded (Expired) Exc…" at bounding box center [374, 135] width 63 height 12
select select ""pending""
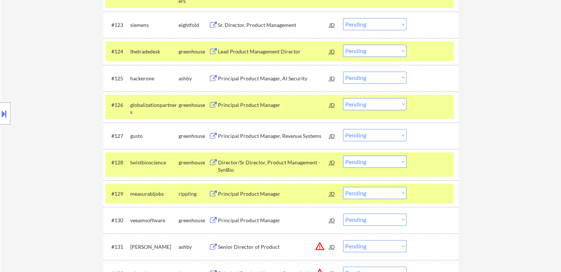
scroll to position [176, 0]
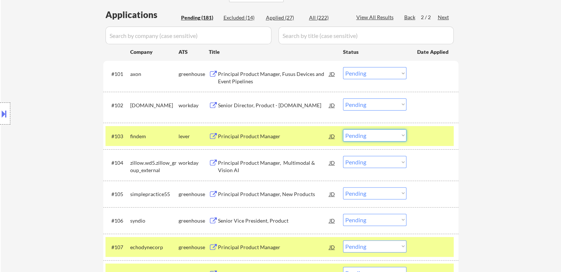
click at [365, 135] on select "Choose an option... Pending Applied Excluded (Questions) Excluded (Expired) Exc…" at bounding box center [374, 135] width 63 height 12
click at [343, 129] on select "Choose an option... Pending Applied Excluded (Questions) Excluded (Expired) Exc…" at bounding box center [374, 135] width 63 height 12
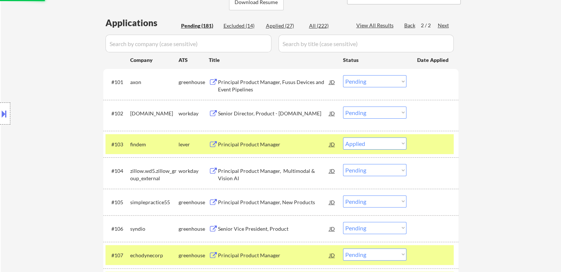
scroll to position [102, 0]
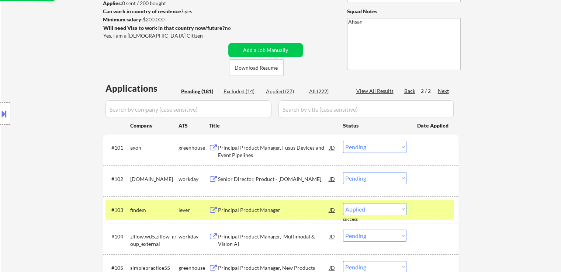
select select ""pending""
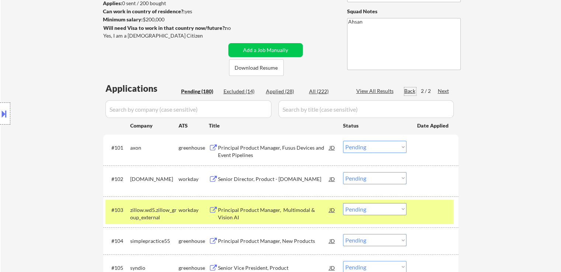
click at [413, 89] on div "Back" at bounding box center [410, 90] width 12 height 7
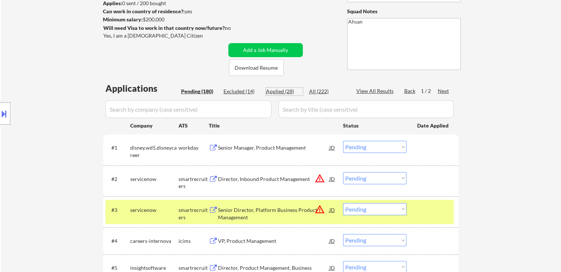
drag, startPoint x: 286, startPoint y: 94, endPoint x: 291, endPoint y: 95, distance: 4.1
click at [290, 89] on div "Applied (28)" at bounding box center [284, 91] width 37 height 7
select select ""applied""
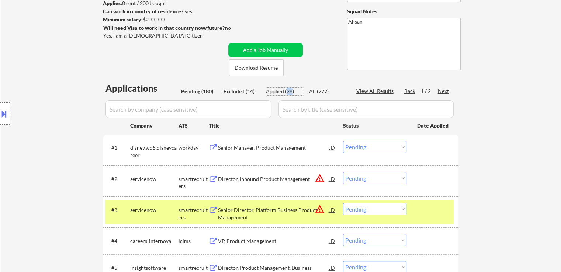
select select ""applied""
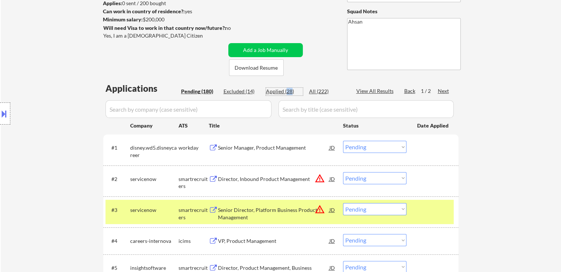
select select ""applied""
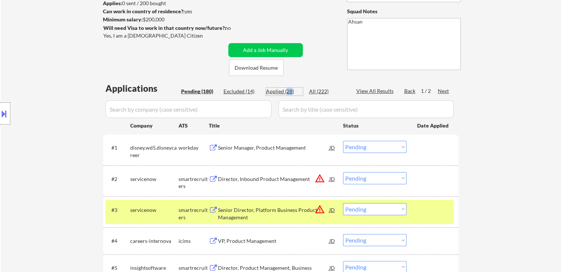
select select ""applied""
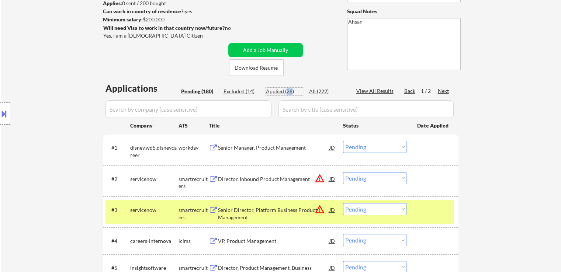
select select ""applied""
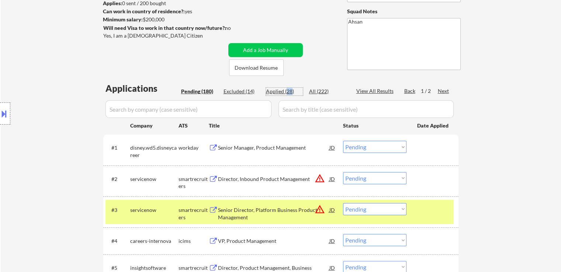
select select ""applied""
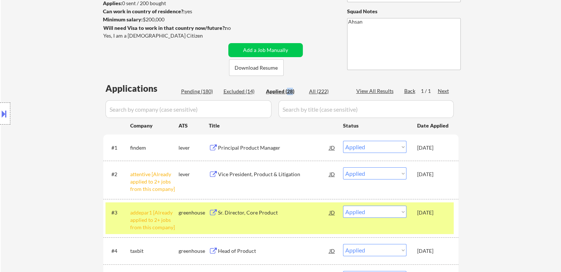
click at [2, 111] on button at bounding box center [4, 114] width 8 height 12
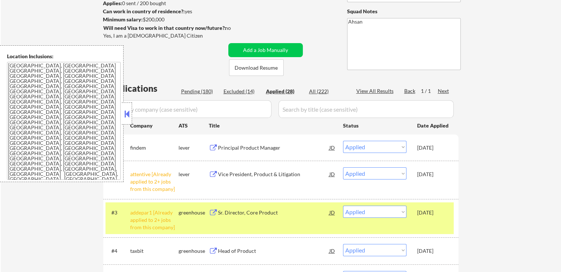
click at [438, 87] on div "Next" at bounding box center [444, 90] width 12 height 7
click at [188, 91] on div "Pending (180)" at bounding box center [199, 91] width 37 height 7
select select ""pending""
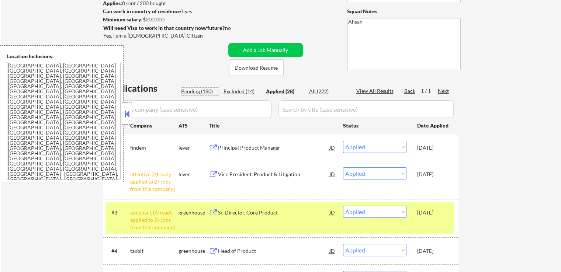
select select ""pending""
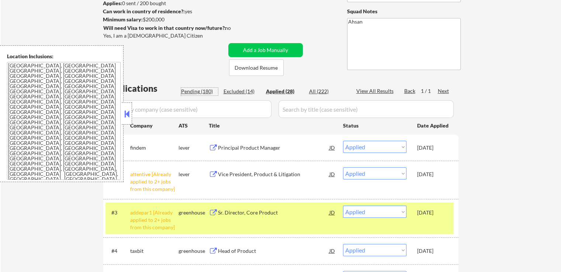
select select ""pending""
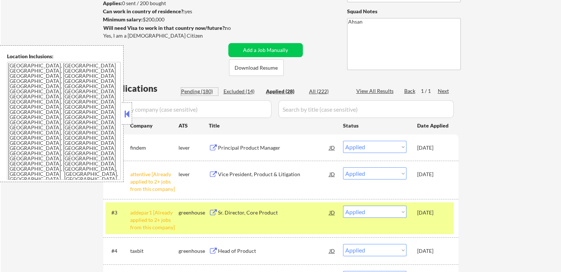
select select ""pending""
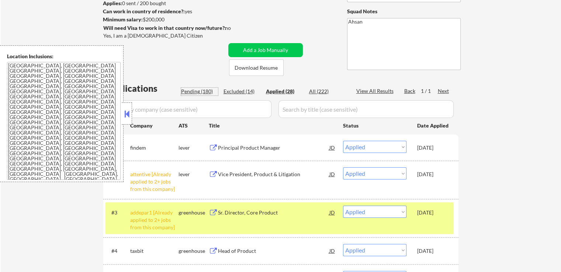
select select ""pending""
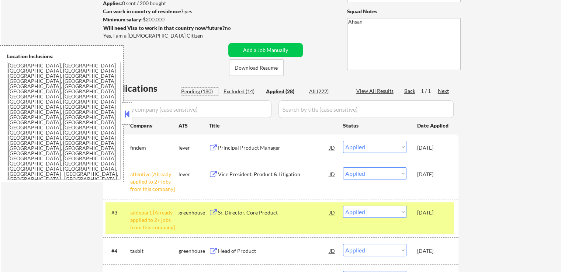
select select ""pending""
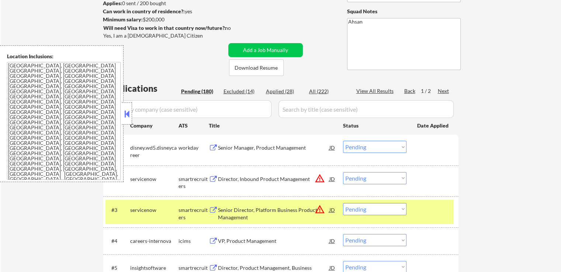
drag, startPoint x: 445, startPoint y: 91, endPoint x: 440, endPoint y: 103, distance: 12.9
click at [445, 90] on div "Next" at bounding box center [444, 90] width 12 height 7
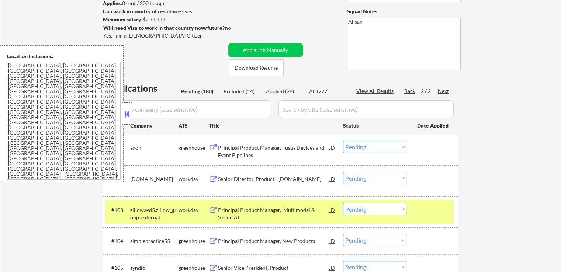
scroll to position [371, 0]
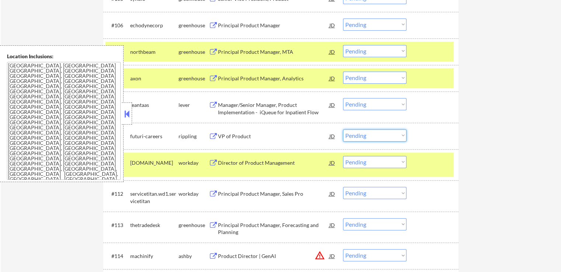
drag, startPoint x: 373, startPoint y: 133, endPoint x: 375, endPoint y: 139, distance: 5.4
click at [374, 133] on select "Choose an option... Pending Applied Excluded (Questions) Excluded (Expired) Exc…" at bounding box center [374, 135] width 63 height 12
click at [343, 129] on select "Choose an option... Pending Applied Excluded (Questions) Excluded (Expired) Exc…" at bounding box center [374, 135] width 63 height 12
select select ""pending""
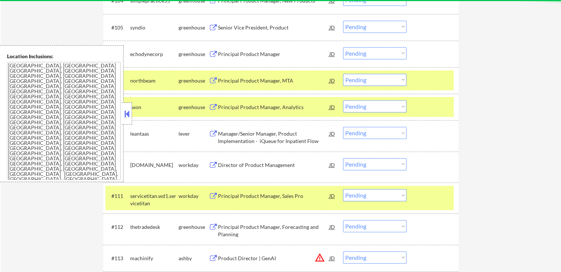
scroll to position [334, 0]
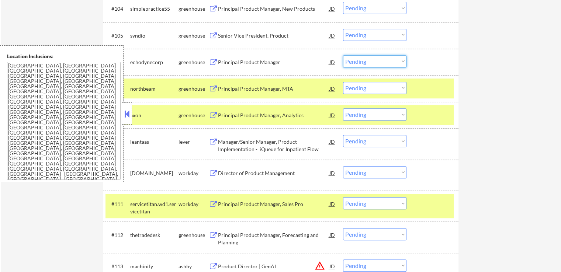
click at [369, 59] on select "Choose an option... Pending Applied Excluded (Questions) Excluded (Expired) Exc…" at bounding box center [374, 61] width 63 height 12
click at [343, 55] on select "Choose an option... Pending Applied Excluded (Questions) Excluded (Expired) Exc…" at bounding box center [374, 61] width 63 height 12
select select ""pending""
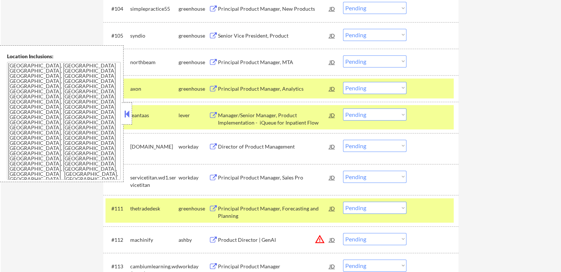
drag, startPoint x: 129, startPoint y: 114, endPoint x: 127, endPoint y: 129, distance: 15.3
click at [131, 114] on div at bounding box center [127, 113] width 10 height 22
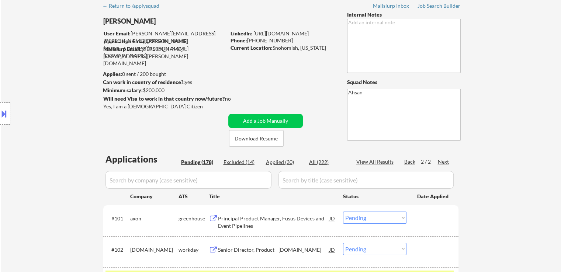
scroll to position [0, 0]
